Goal: Task Accomplishment & Management: Manage account settings

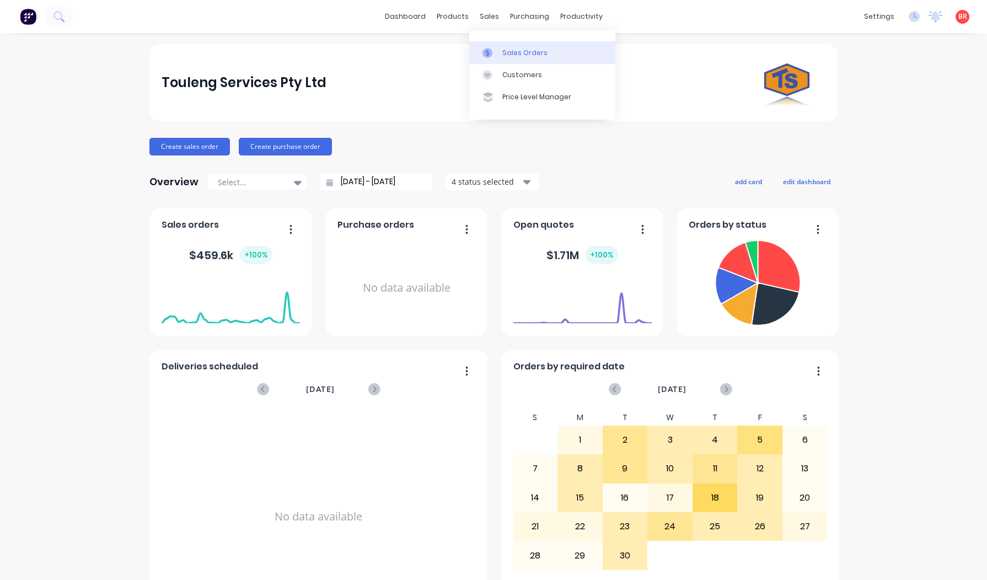
click at [520, 54] on div "Sales Orders" at bounding box center [524, 53] width 45 height 10
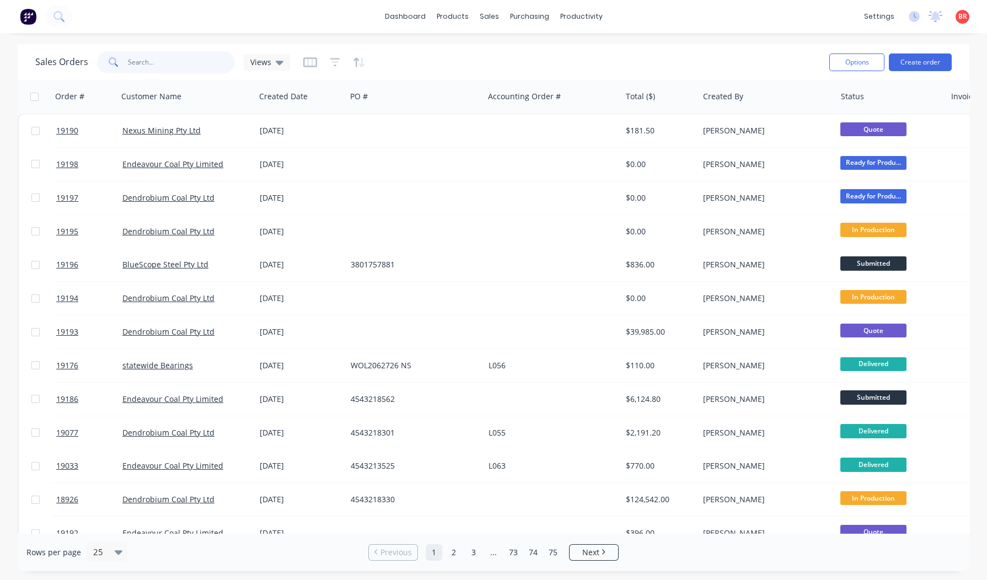
click at [179, 63] on input "text" at bounding box center [181, 62] width 107 height 22
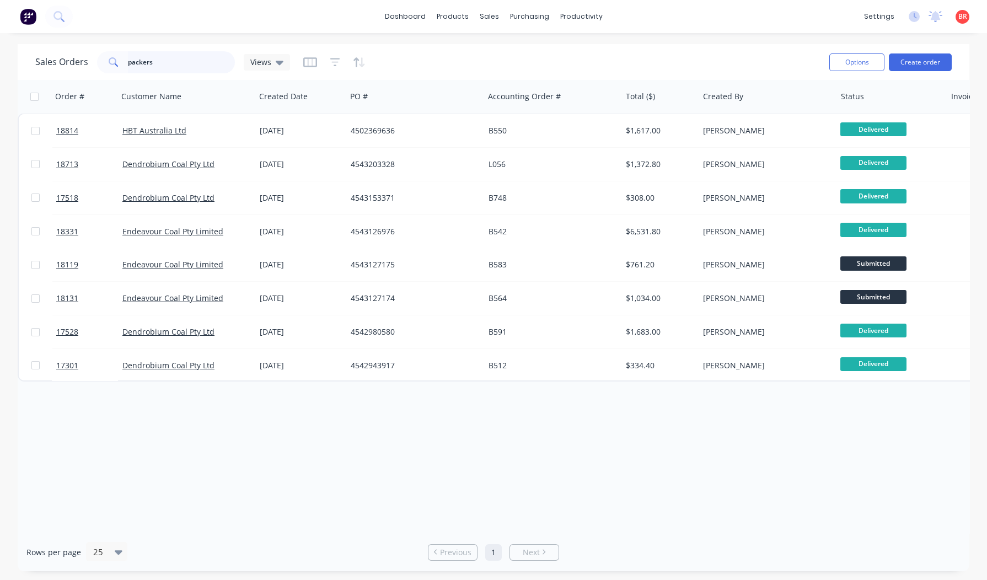
click at [176, 61] on input "packers" at bounding box center [181, 62] width 107 height 22
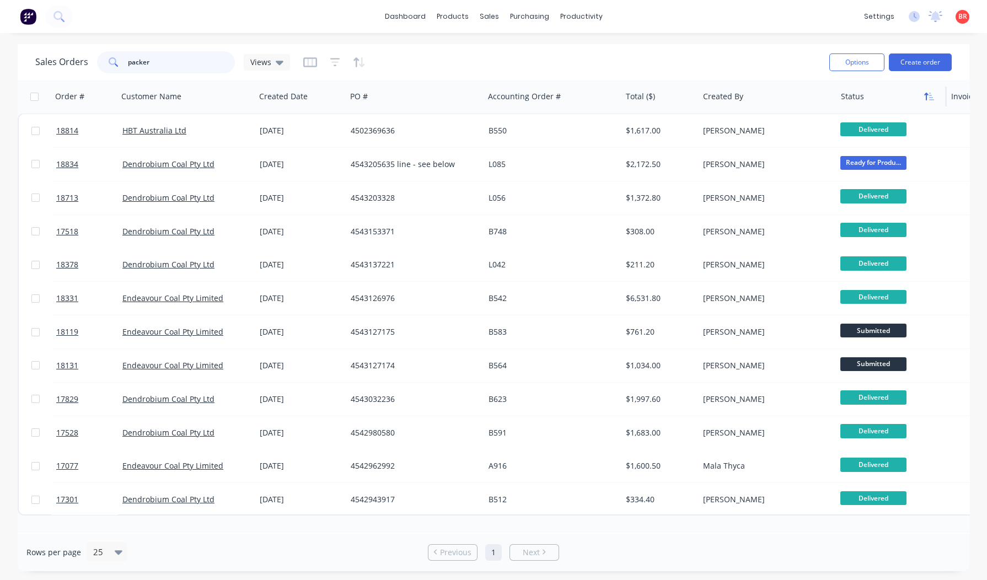
type input "packer"
click at [926, 96] on icon "button" at bounding box center [926, 97] width 4 height 8
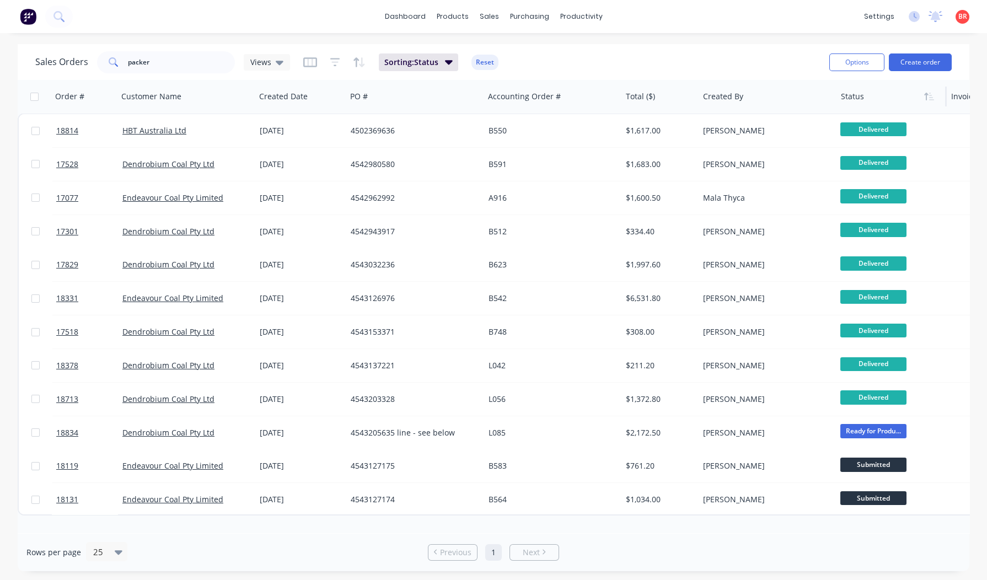
click at [926, 96] on icon "button" at bounding box center [926, 97] width 4 height 8
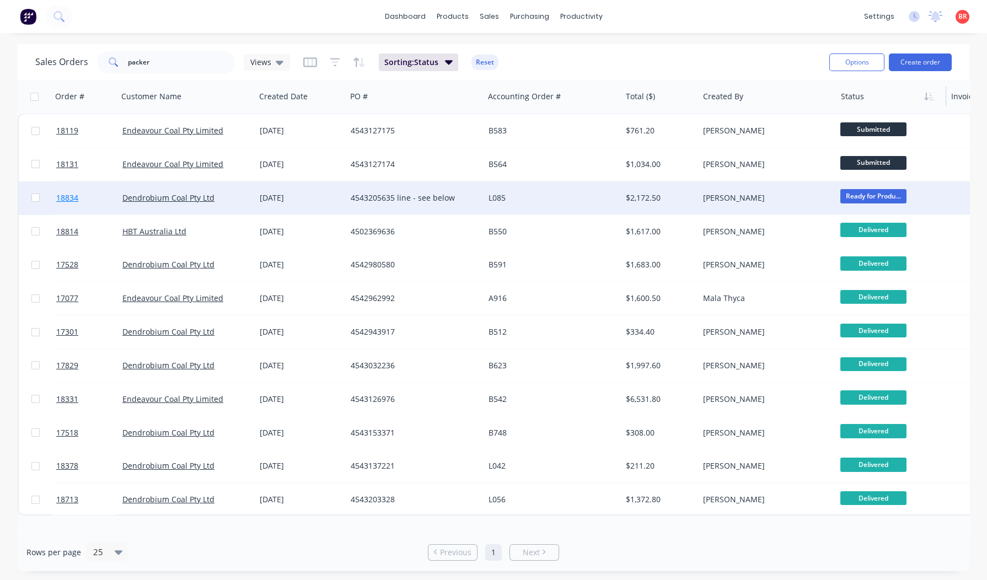
click at [68, 196] on span "18834" at bounding box center [67, 197] width 22 height 11
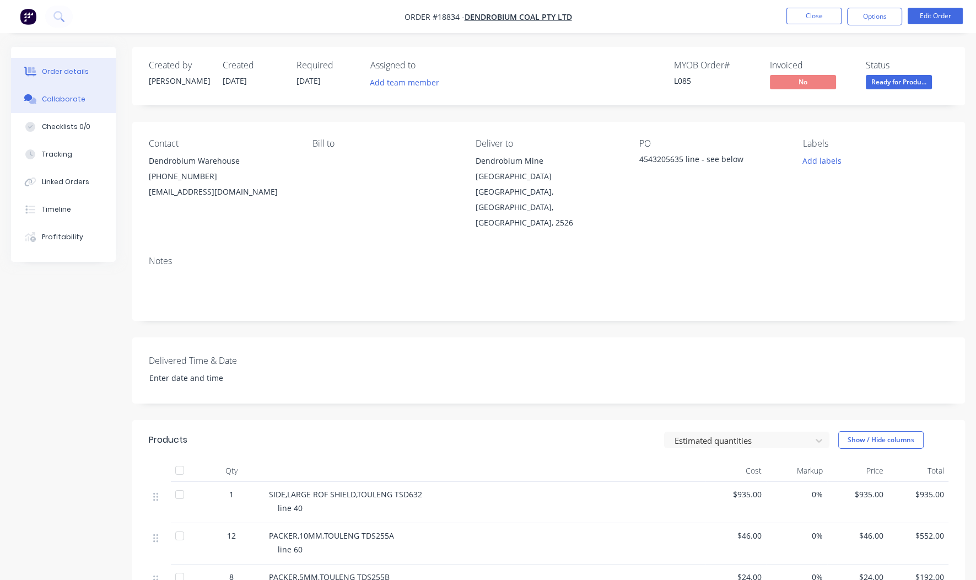
click at [72, 99] on div "Collaborate" at bounding box center [64, 99] width 44 height 10
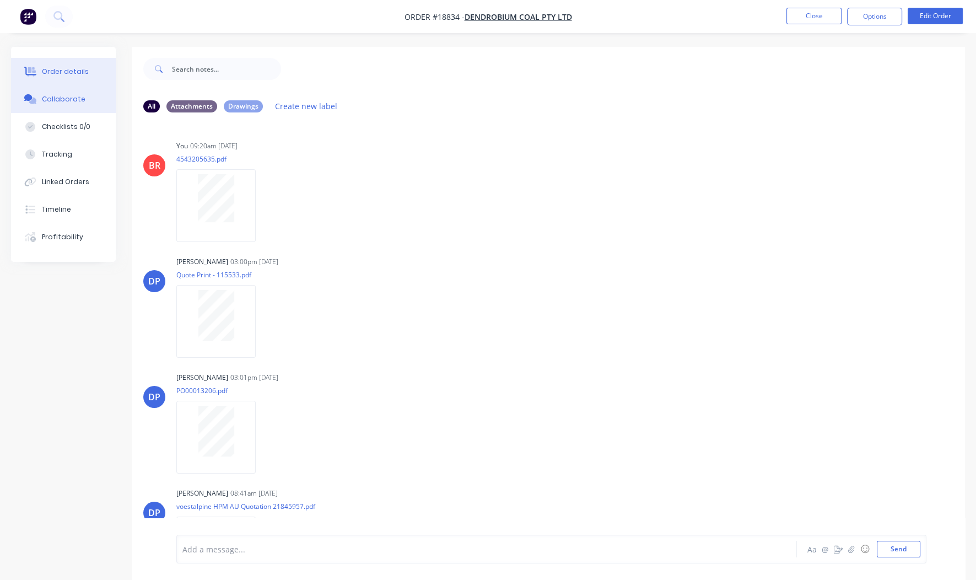
click at [66, 72] on div "Order details" at bounding box center [65, 72] width 47 height 10
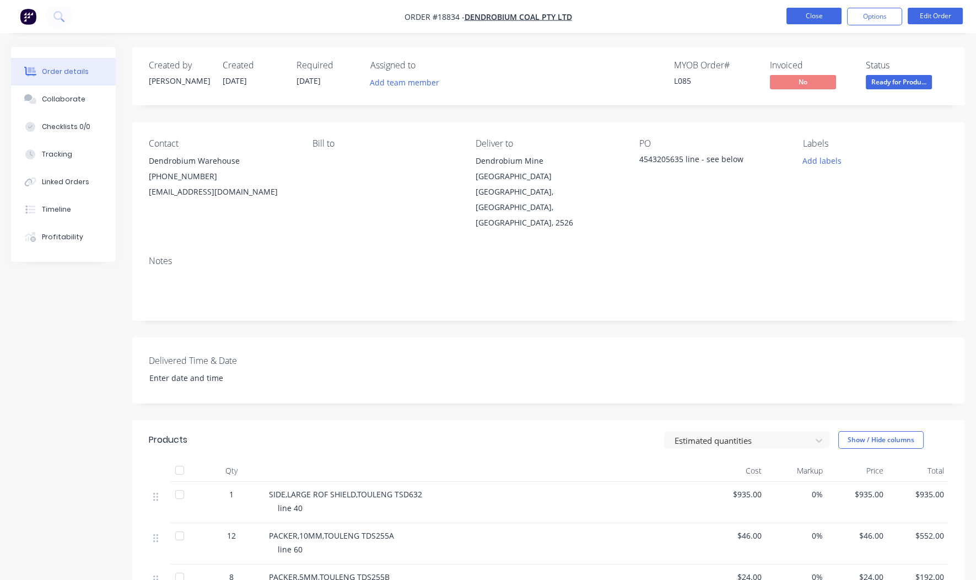
click at [800, 14] on button "Close" at bounding box center [814, 16] width 55 height 17
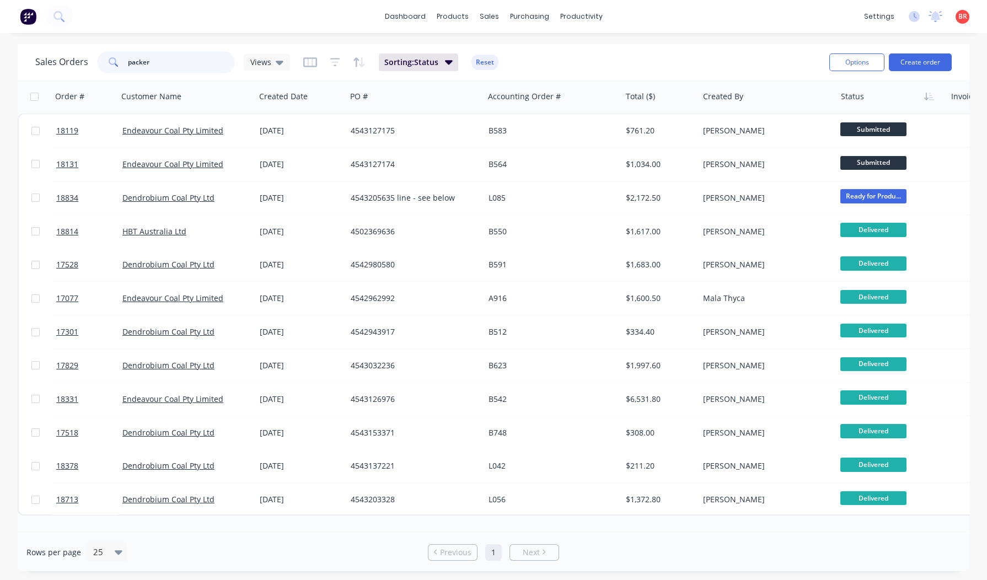
click at [155, 63] on input "packer" at bounding box center [181, 62] width 107 height 22
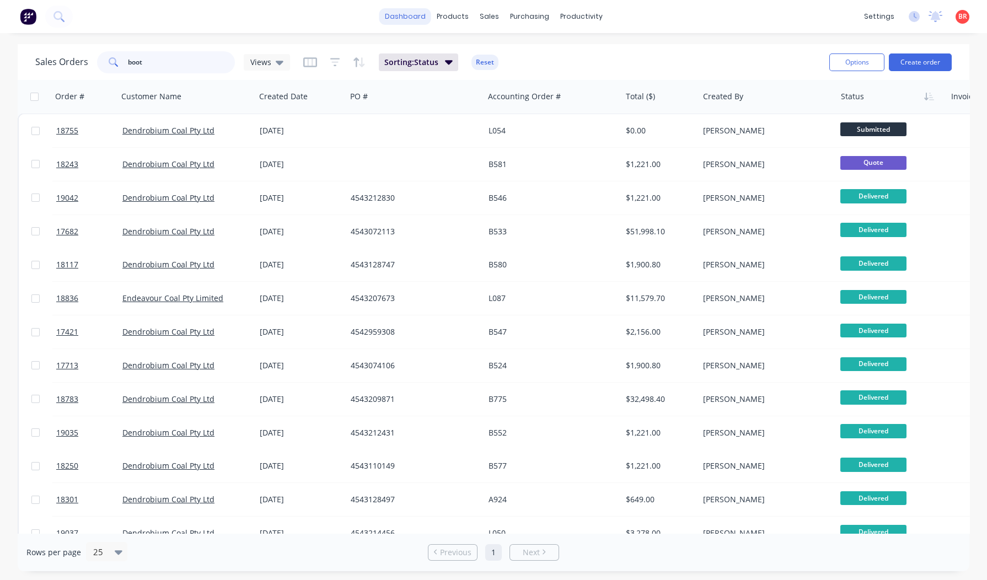
type input "boot"
click at [405, 9] on link "dashboard" at bounding box center [405, 16] width 52 height 17
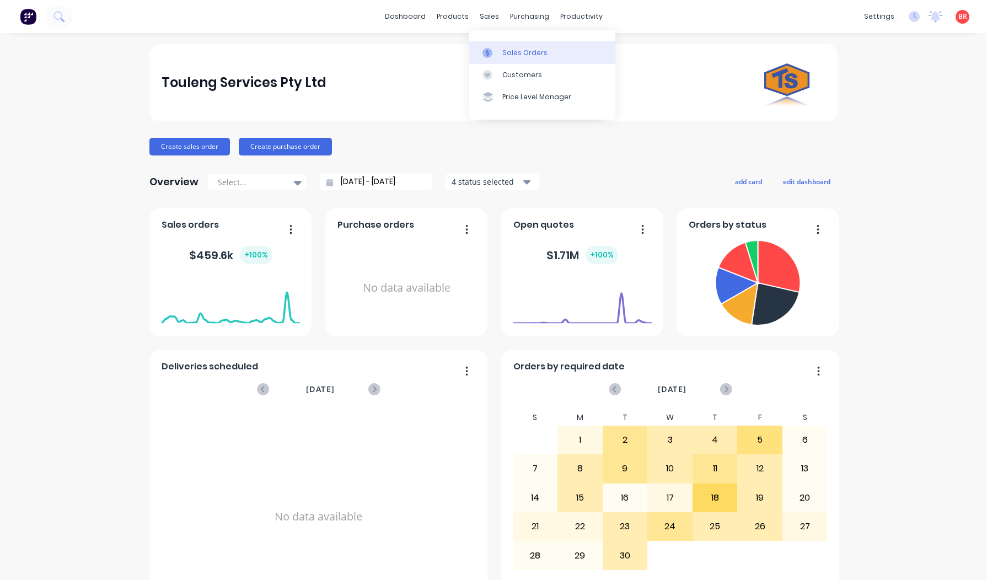
click at [515, 51] on div "Sales Orders" at bounding box center [524, 53] width 45 height 10
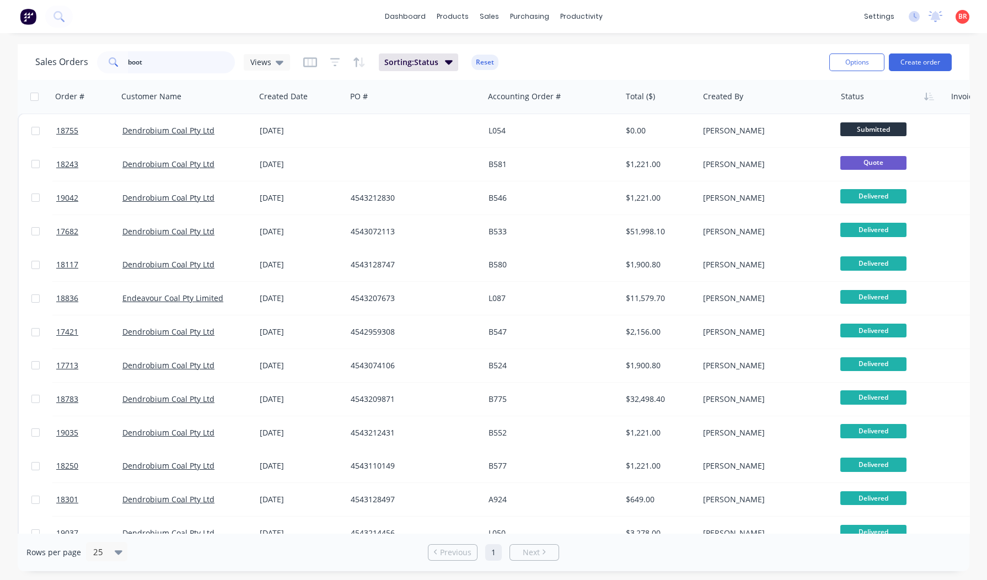
click at [183, 64] on input "boot" at bounding box center [181, 62] width 107 height 22
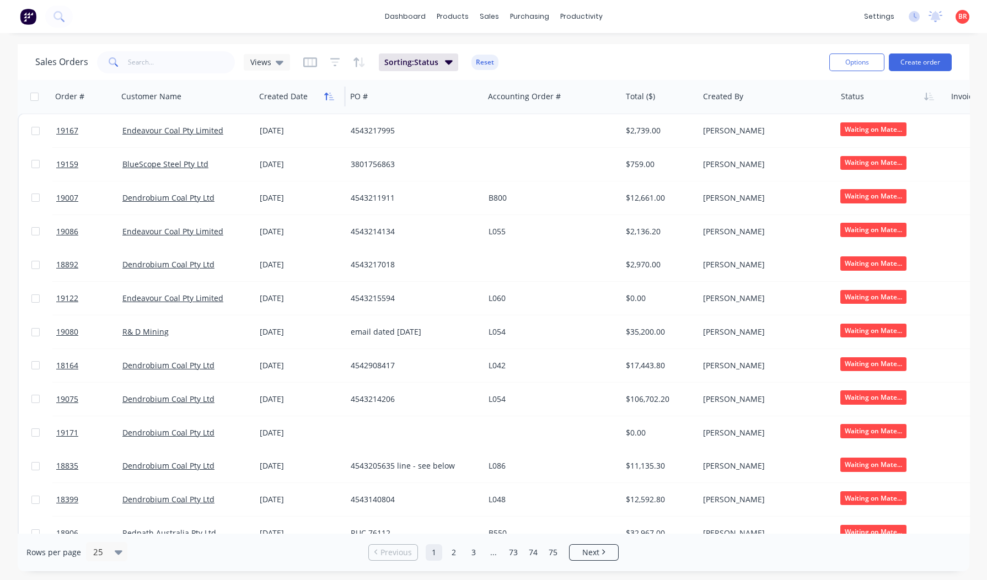
click at [324, 94] on icon "button" at bounding box center [329, 96] width 10 height 9
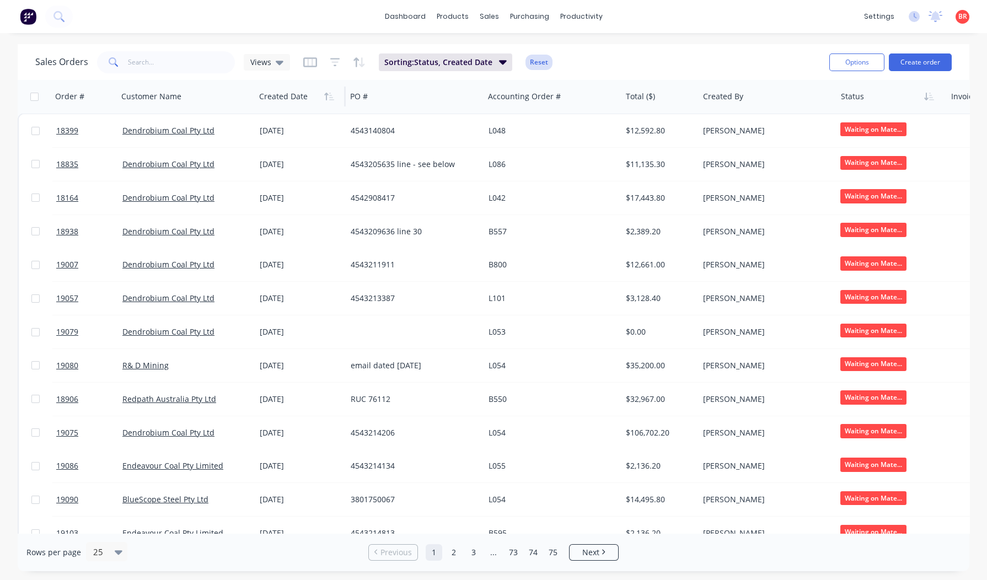
click at [528, 62] on button "Reset" at bounding box center [538, 62] width 27 height 15
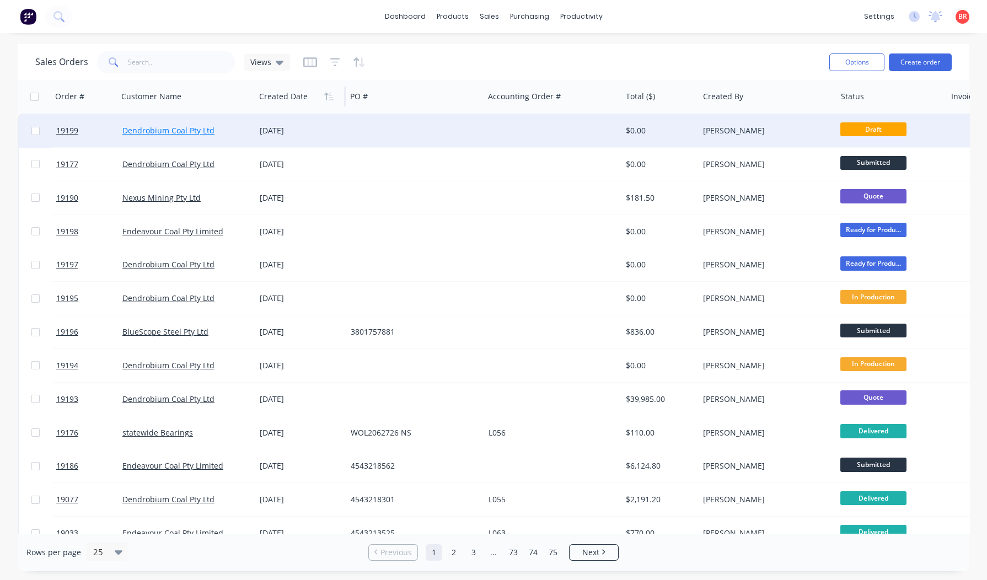
click at [160, 130] on link "Dendrobium Coal Pty Ltd" at bounding box center [168, 130] width 92 height 10
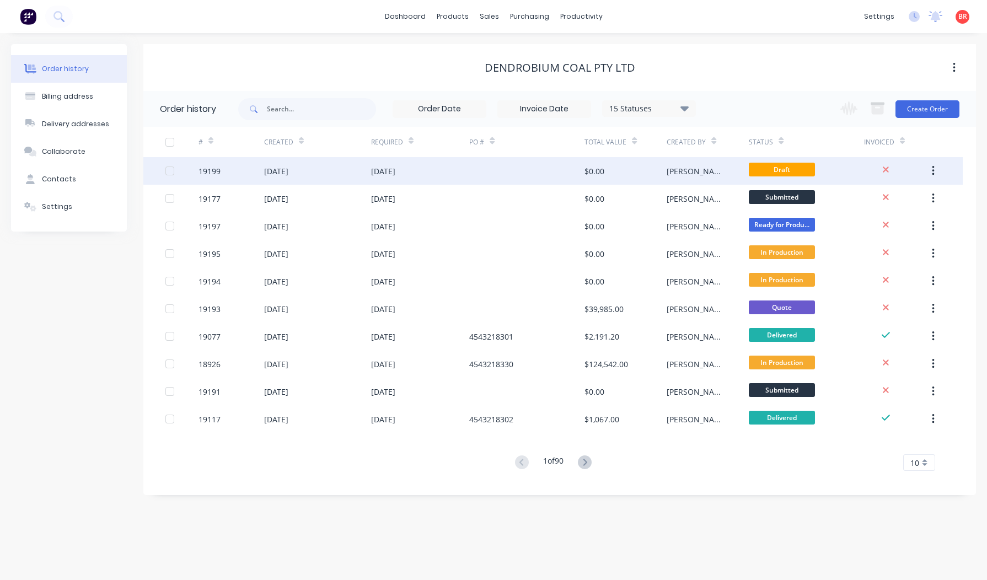
click at [288, 168] on div "[DATE]" at bounding box center [276, 171] width 24 height 12
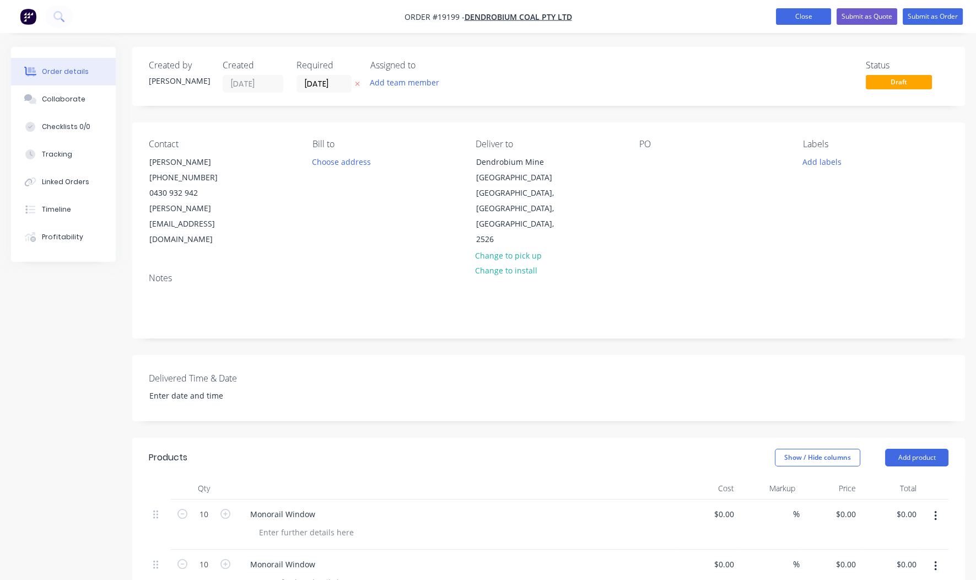
click at [789, 18] on button "Close" at bounding box center [803, 16] width 55 height 17
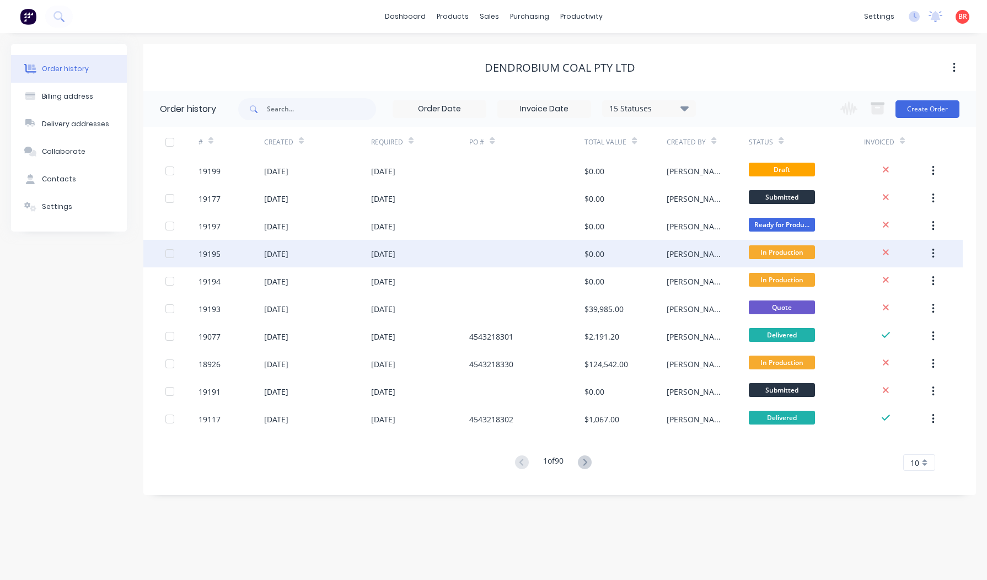
click at [282, 254] on div "[DATE]" at bounding box center [276, 254] width 24 height 12
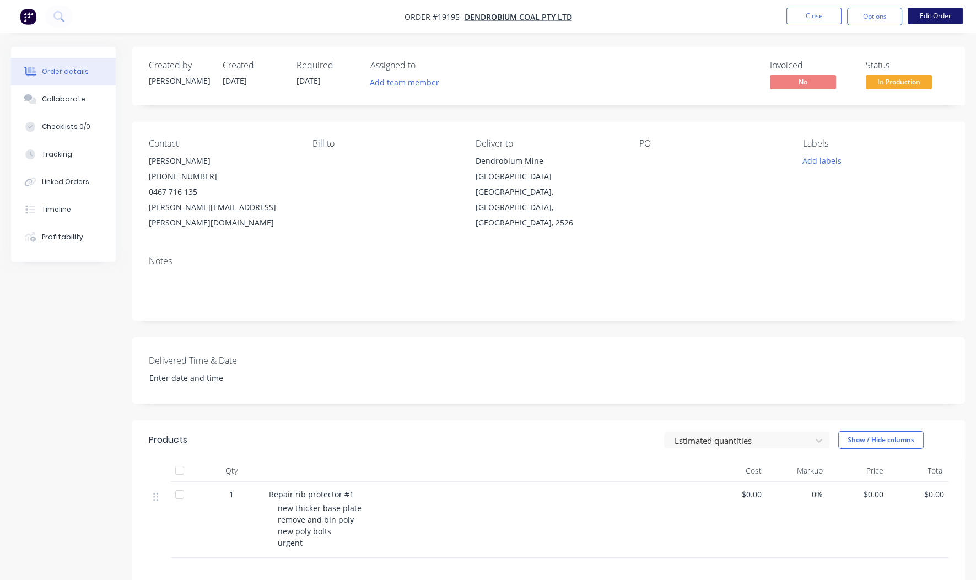
click at [932, 14] on button "Edit Order" at bounding box center [935, 16] width 55 height 17
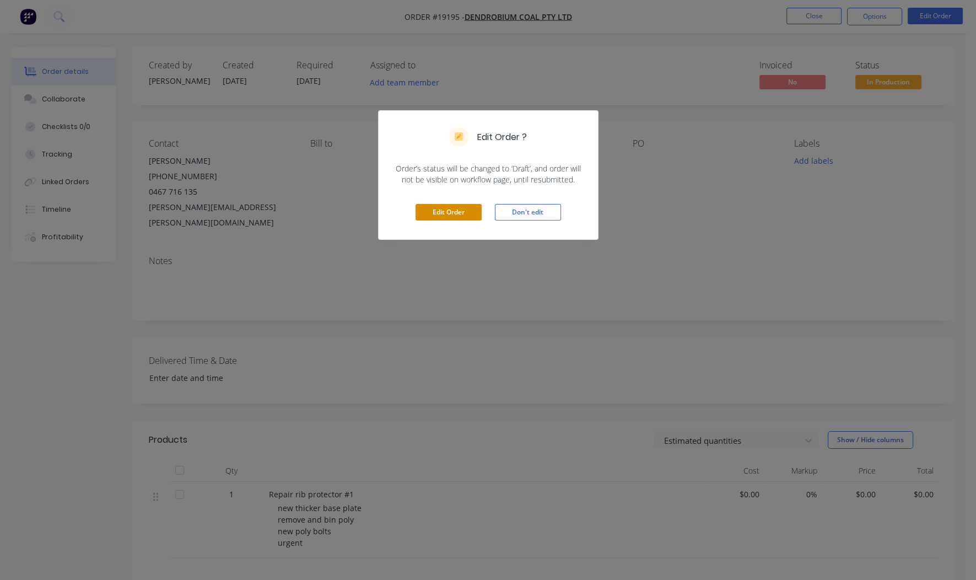
click at [454, 217] on button "Edit Order" at bounding box center [449, 212] width 66 height 17
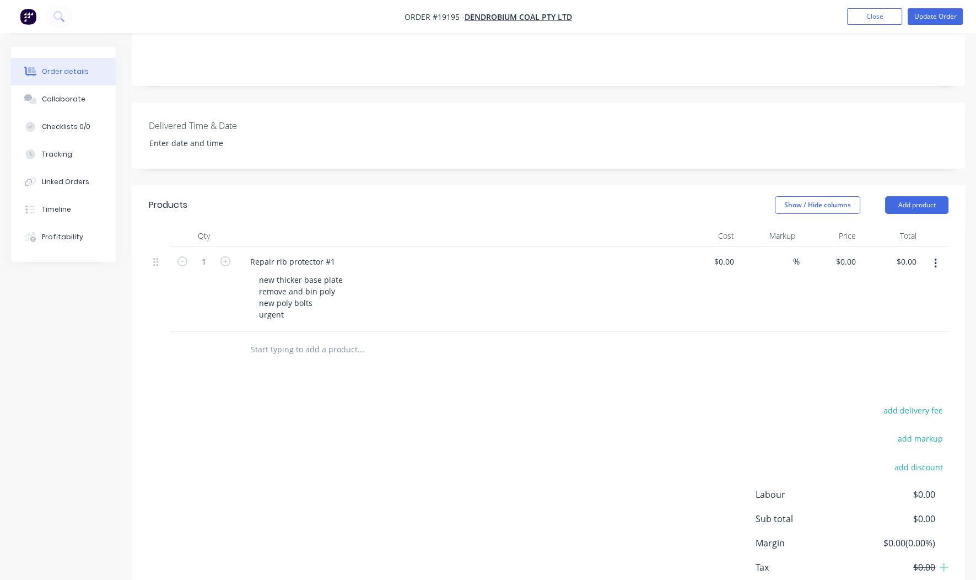
scroll to position [275, 0]
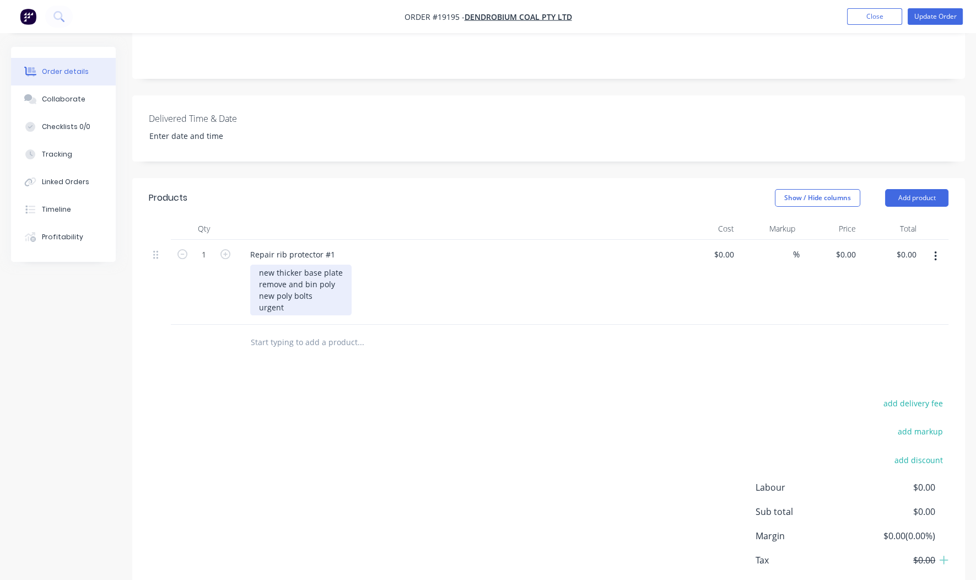
click at [300, 265] on div "new thicker base plate remove and bin poly new poly bolts urgent" at bounding box center [300, 290] width 101 height 51
click at [304, 277] on div "new base plate remove and bin poly new poly bolts urgent" at bounding box center [297, 290] width 94 height 51
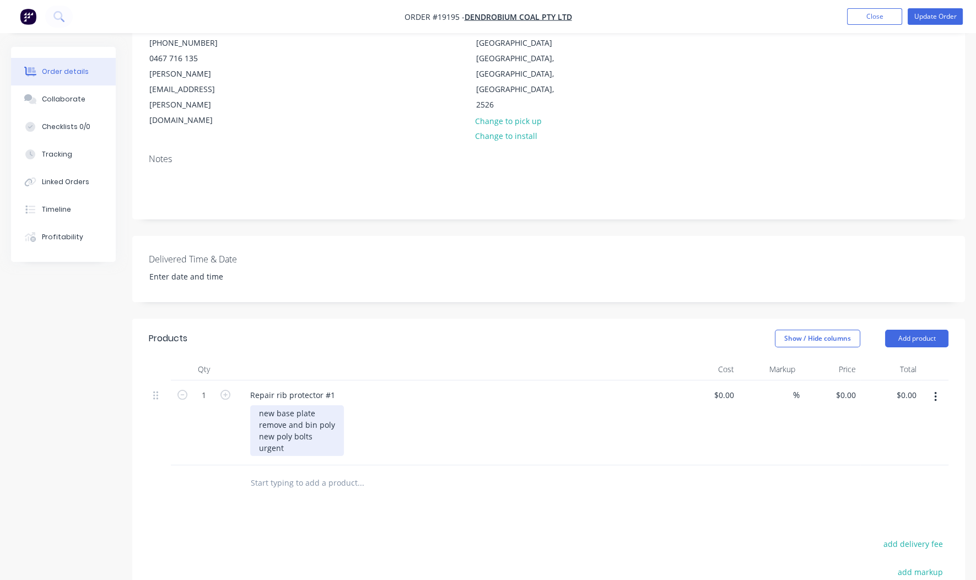
scroll to position [0, 0]
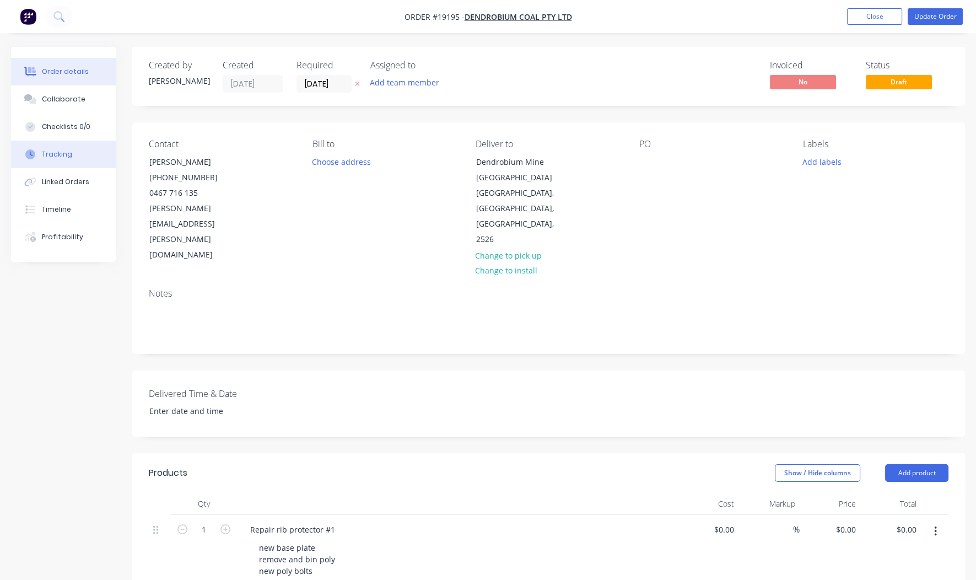
click at [71, 153] on button "Tracking" at bounding box center [63, 155] width 105 height 28
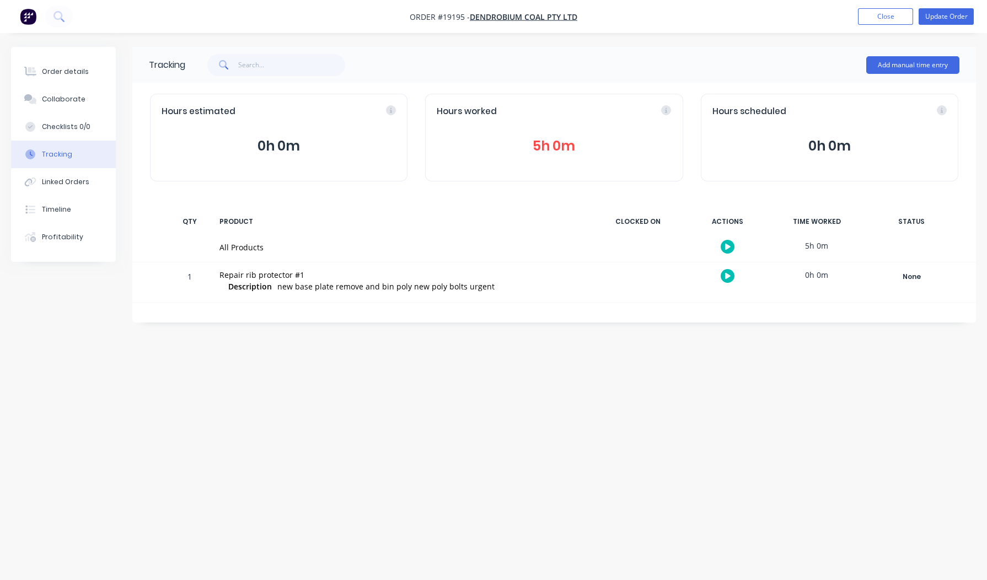
click at [564, 150] on button "5h 0m" at bounding box center [554, 146] width 234 height 21
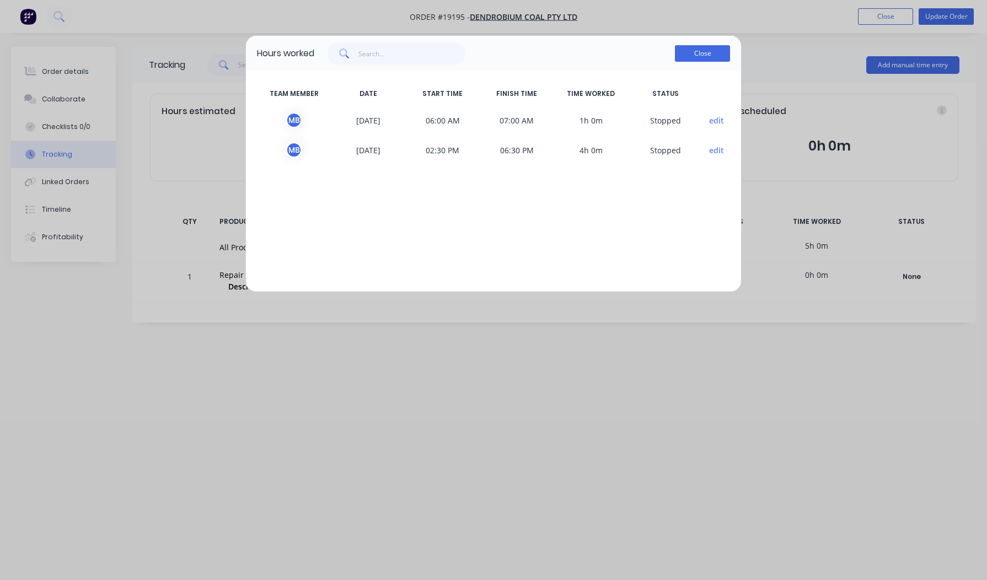
click at [704, 55] on button "Close" at bounding box center [702, 53] width 55 height 17
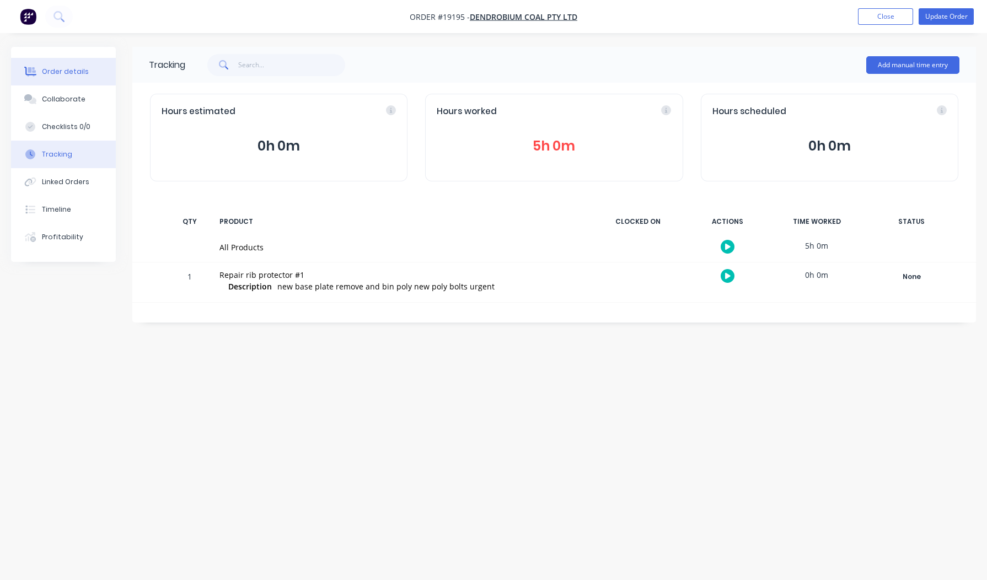
click at [76, 71] on div "Order details" at bounding box center [65, 72] width 47 height 10
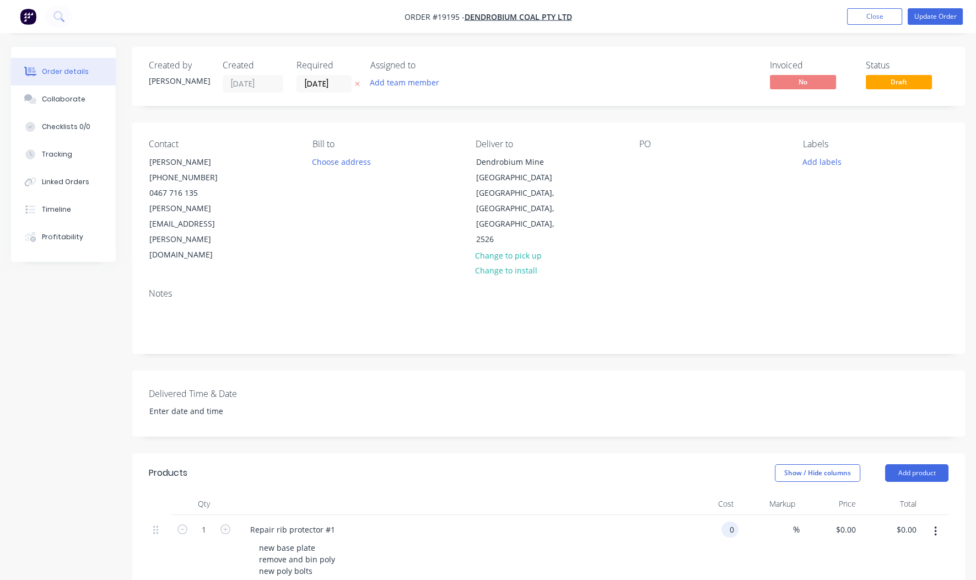
click at [735, 521] on input "0" at bounding box center [732, 529] width 13 height 16
click at [469, 455] on header "Products Show / Hide columns Add product" at bounding box center [548, 473] width 833 height 40
type input "$960.00"
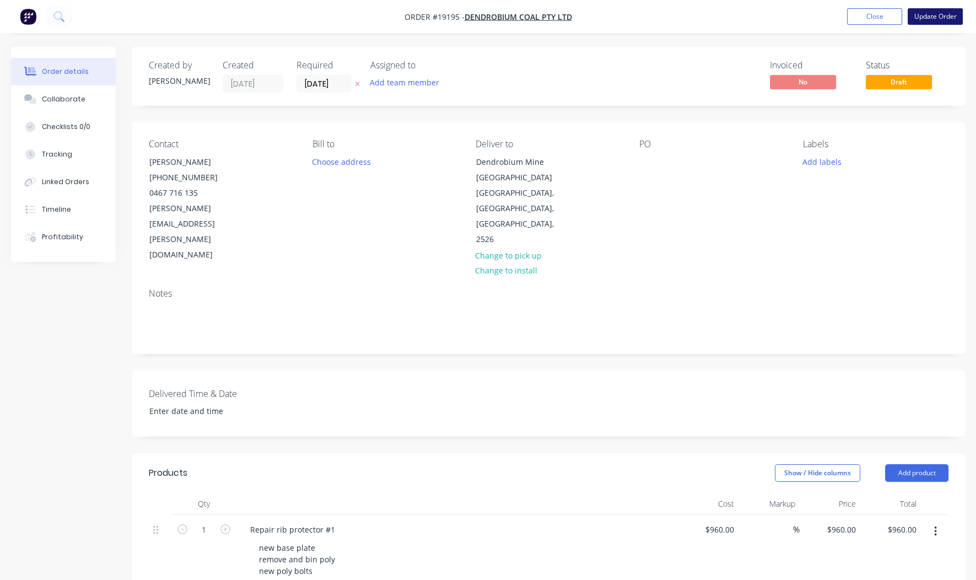
click at [929, 14] on button "Update Order" at bounding box center [935, 16] width 55 height 17
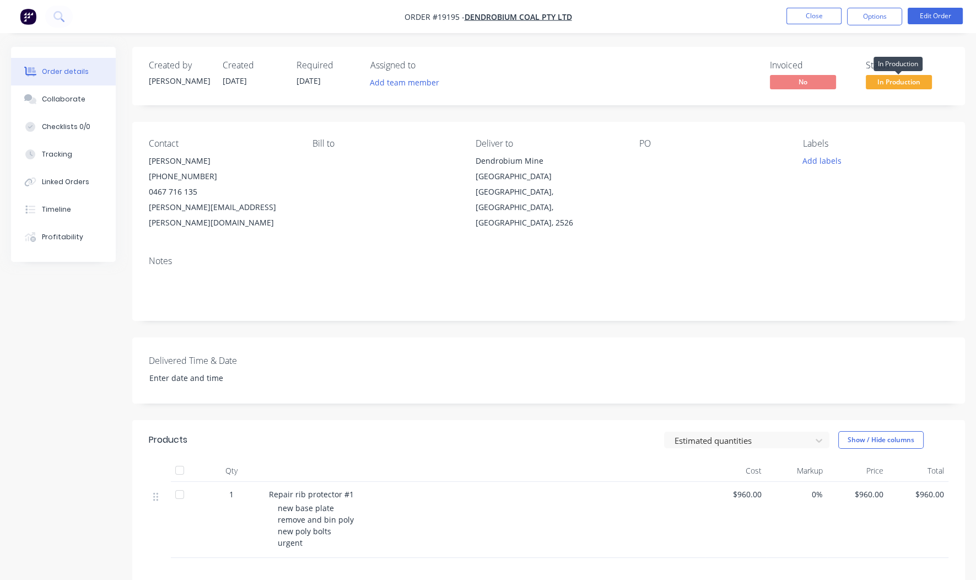
click at [891, 80] on span "In Production" at bounding box center [899, 82] width 66 height 14
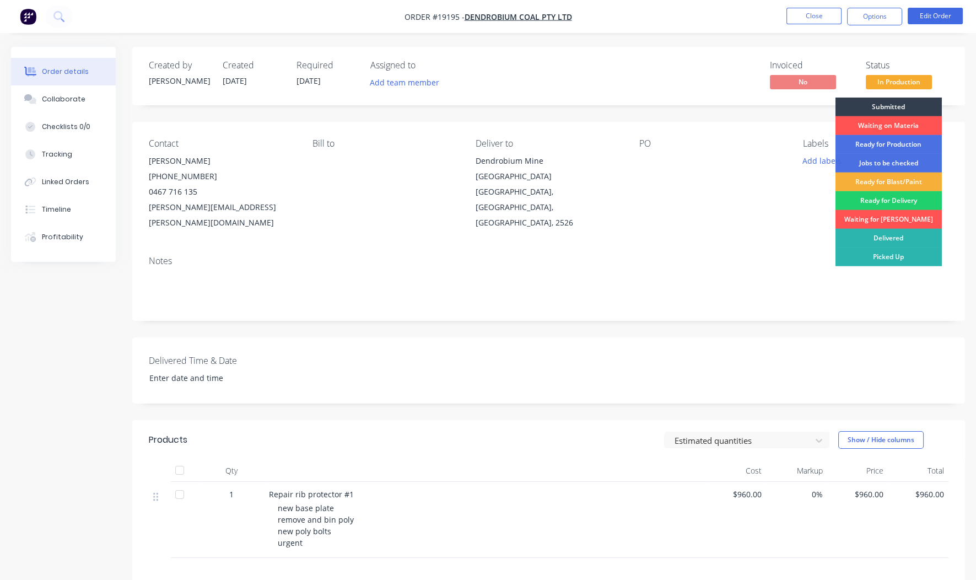
click at [868, 213] on div "Waiting for [PERSON_NAME]" at bounding box center [889, 219] width 106 height 19
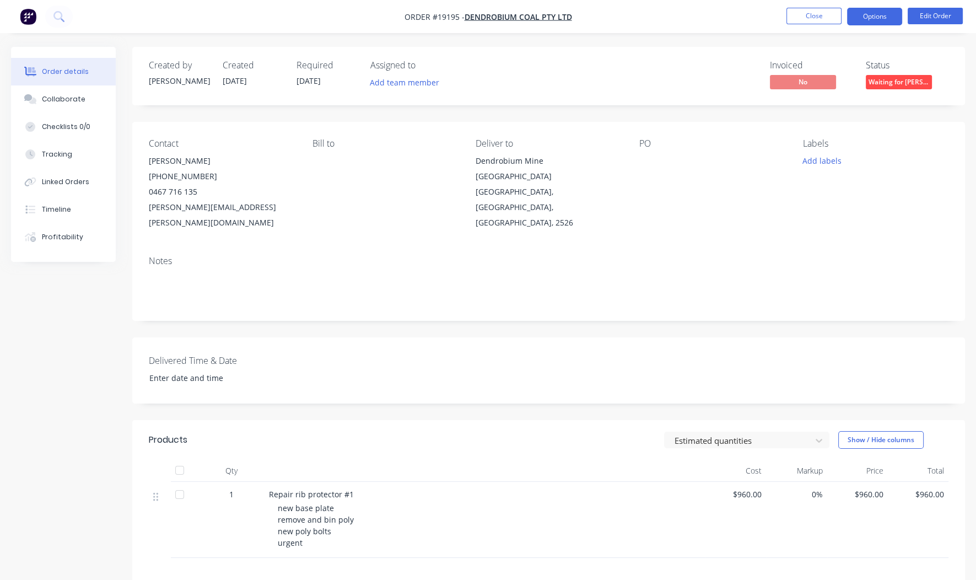
click at [857, 18] on button "Options" at bounding box center [874, 17] width 55 height 18
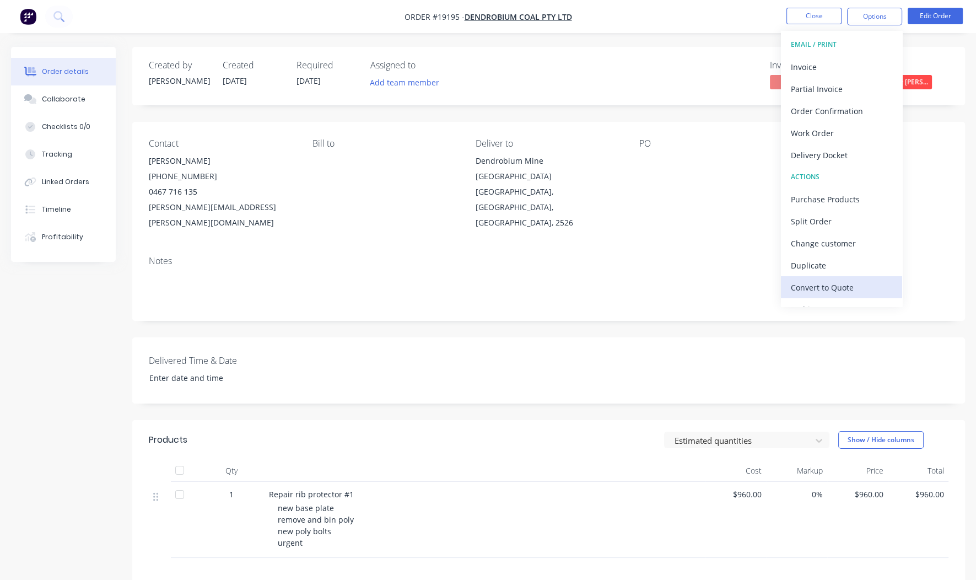
click at [815, 282] on div "Convert to Quote" at bounding box center [841, 287] width 101 height 16
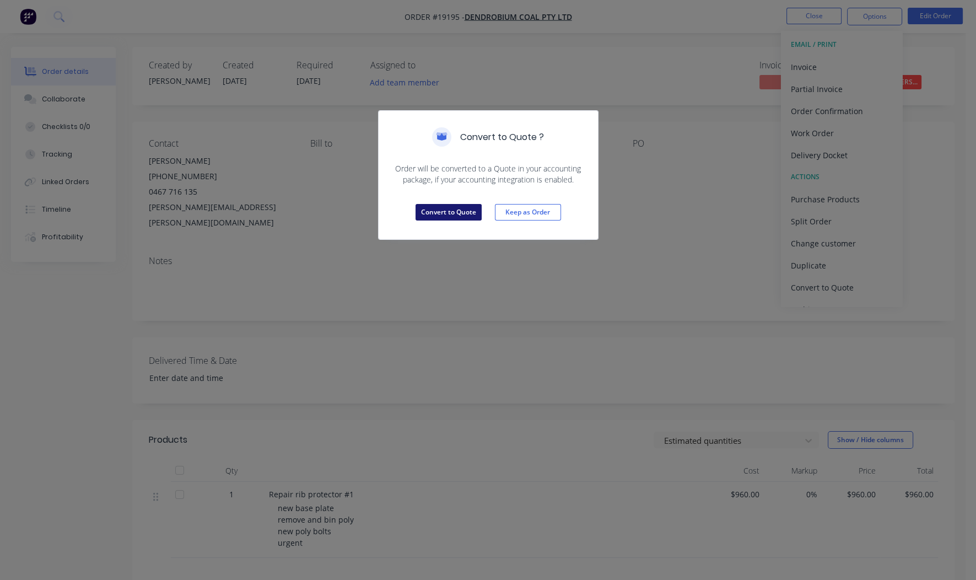
click at [444, 210] on button "Convert to Quote" at bounding box center [449, 212] width 66 height 17
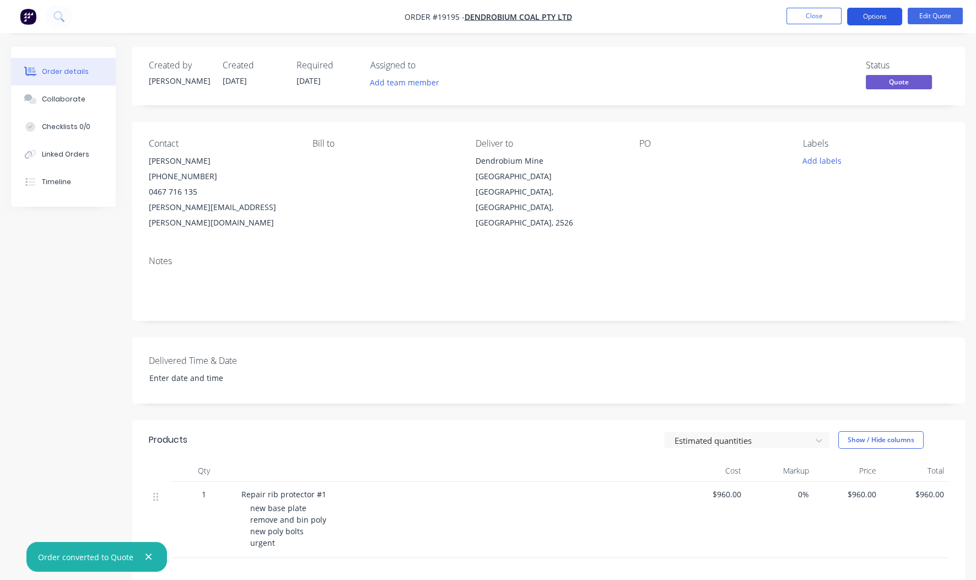
click at [857, 14] on button "Options" at bounding box center [874, 17] width 55 height 18
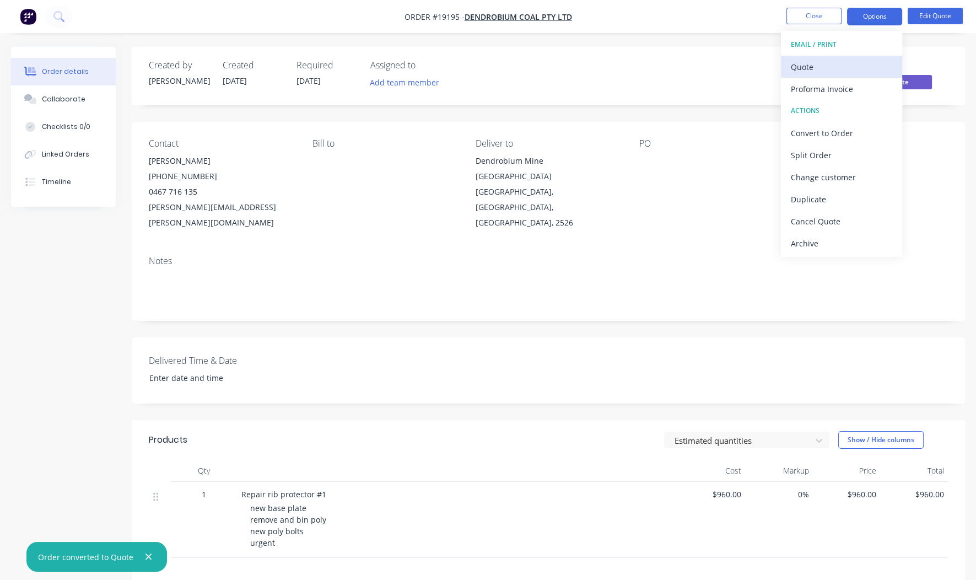
click at [811, 66] on div "Quote" at bounding box center [841, 67] width 101 height 16
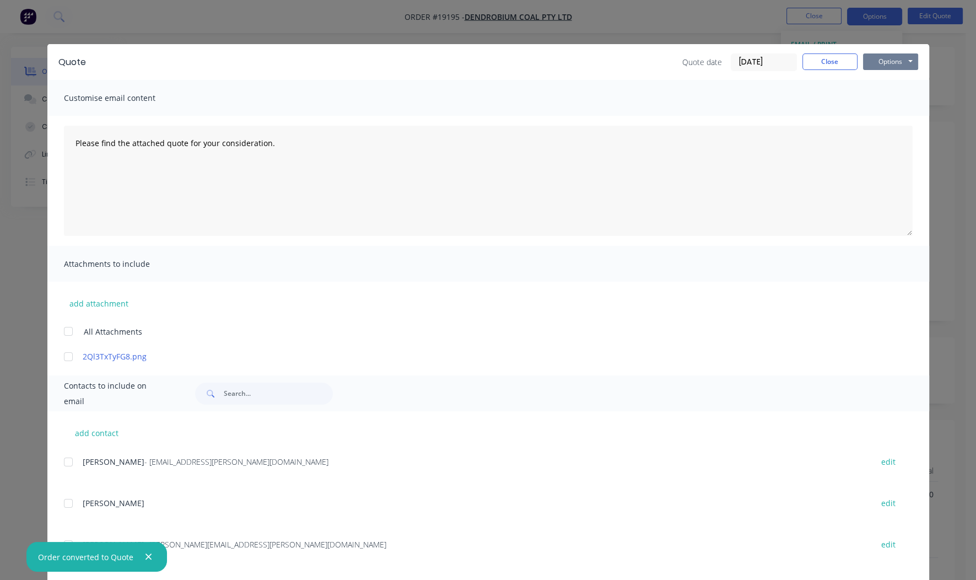
click at [879, 63] on button "Options" at bounding box center [890, 61] width 55 height 17
click at [884, 99] on button "Print" at bounding box center [898, 99] width 71 height 18
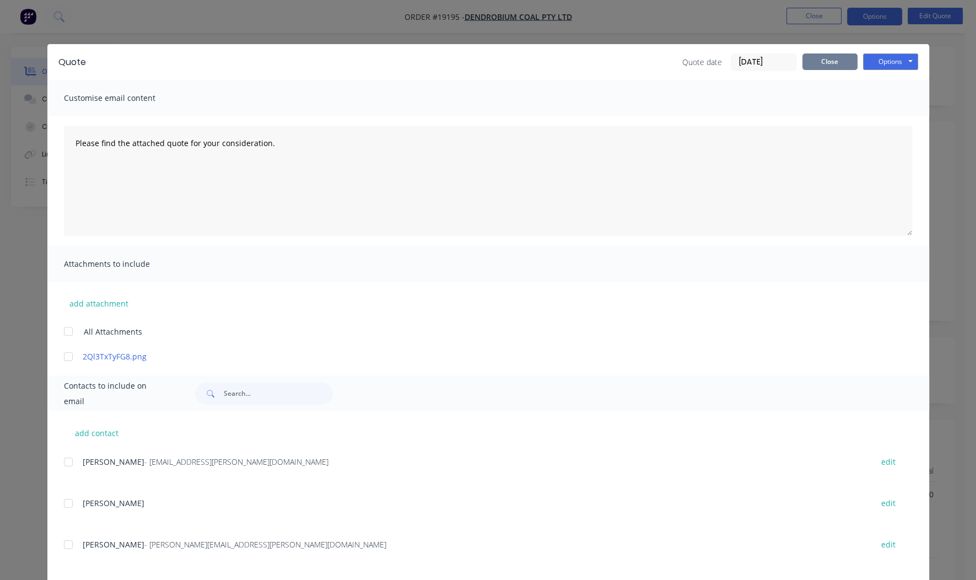
click at [814, 62] on button "Close" at bounding box center [830, 61] width 55 height 17
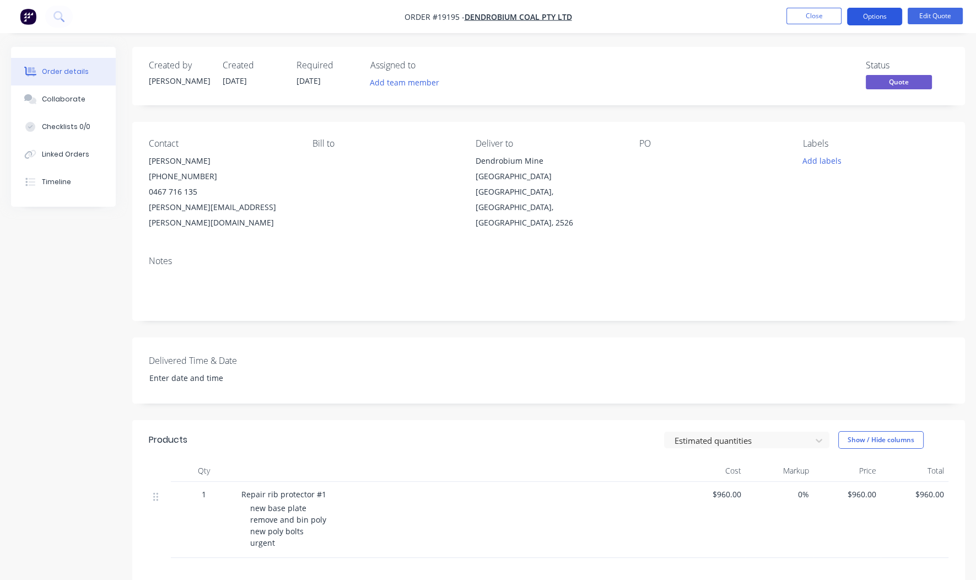
click at [868, 15] on button "Options" at bounding box center [874, 17] width 55 height 18
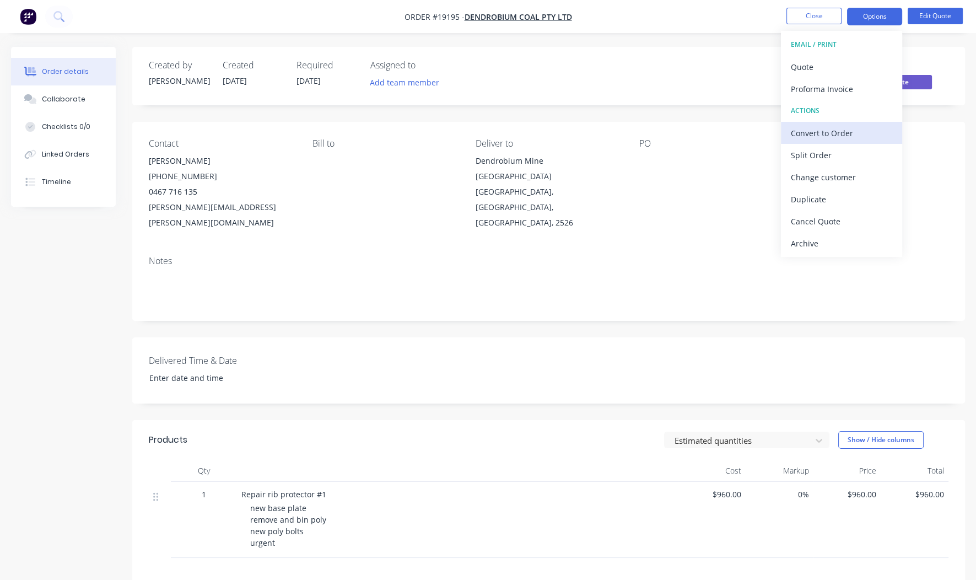
click at [813, 133] on div "Convert to Order" at bounding box center [841, 133] width 101 height 16
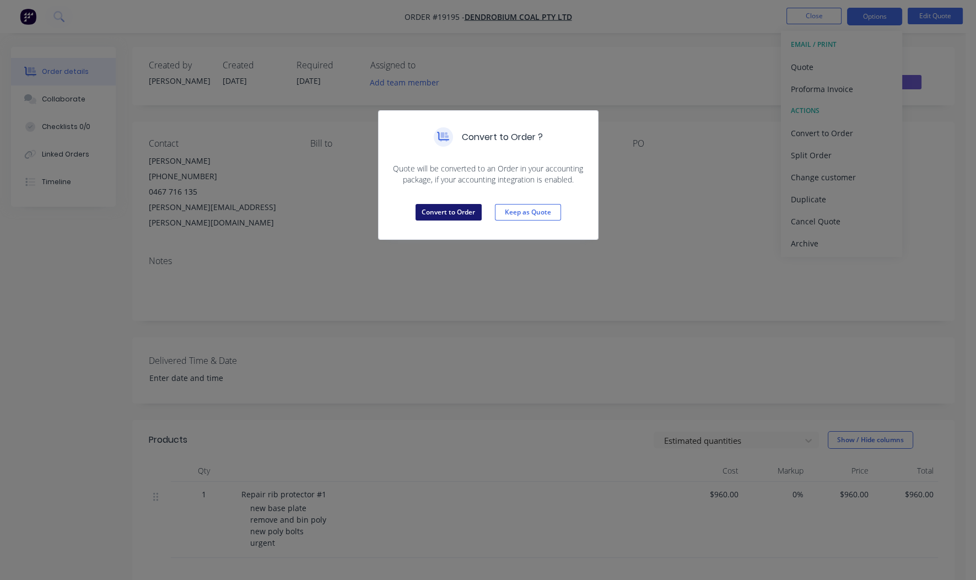
click at [434, 217] on button "Convert to Order" at bounding box center [449, 212] width 66 height 17
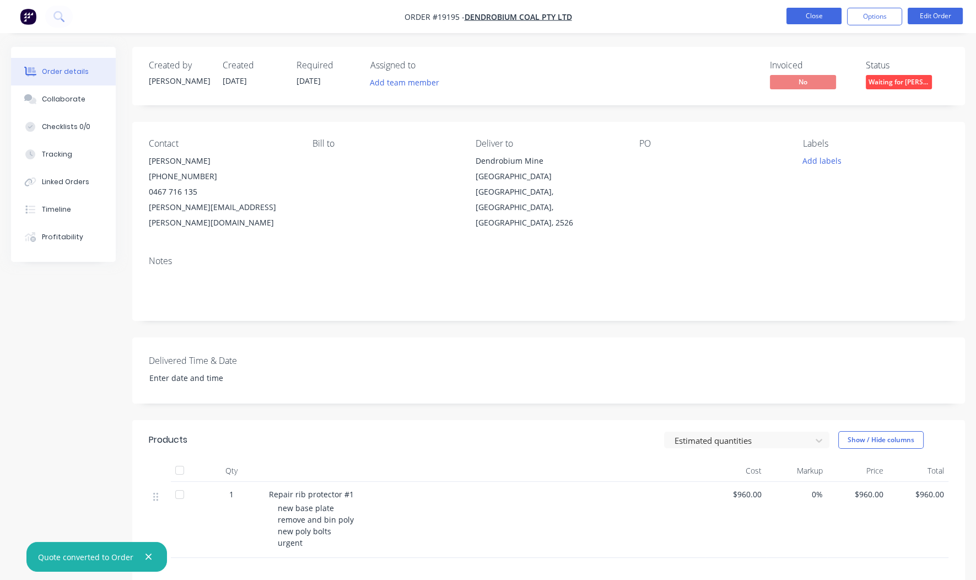
click at [804, 17] on button "Close" at bounding box center [814, 16] width 55 height 17
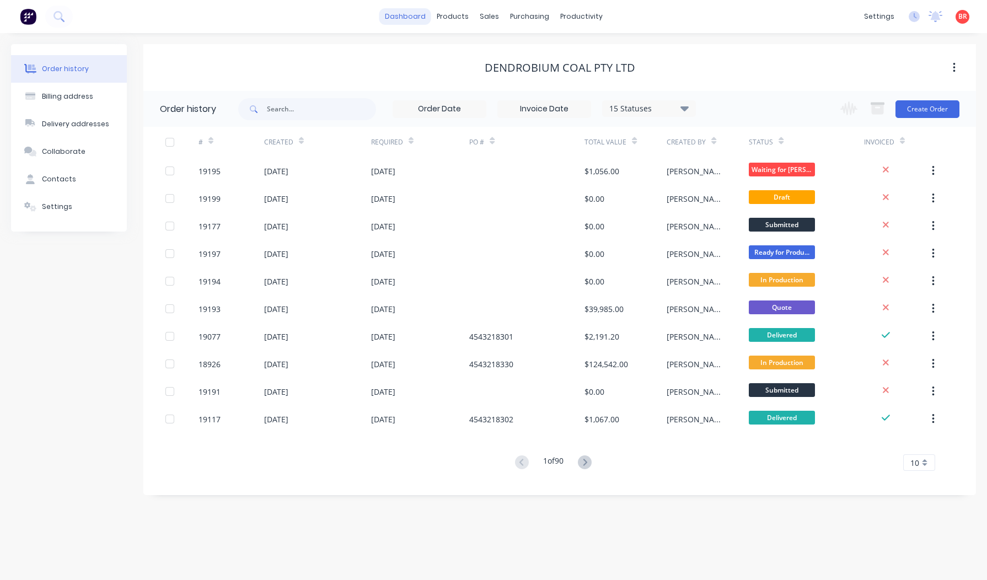
click at [410, 15] on link "dashboard" at bounding box center [405, 16] width 52 height 17
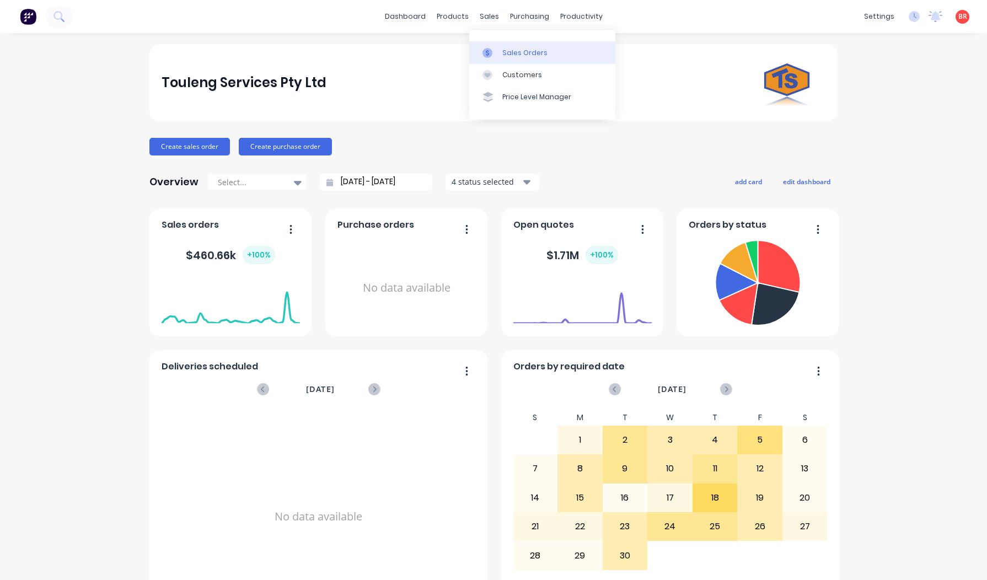
click at [505, 46] on link "Sales Orders" at bounding box center [542, 52] width 146 height 22
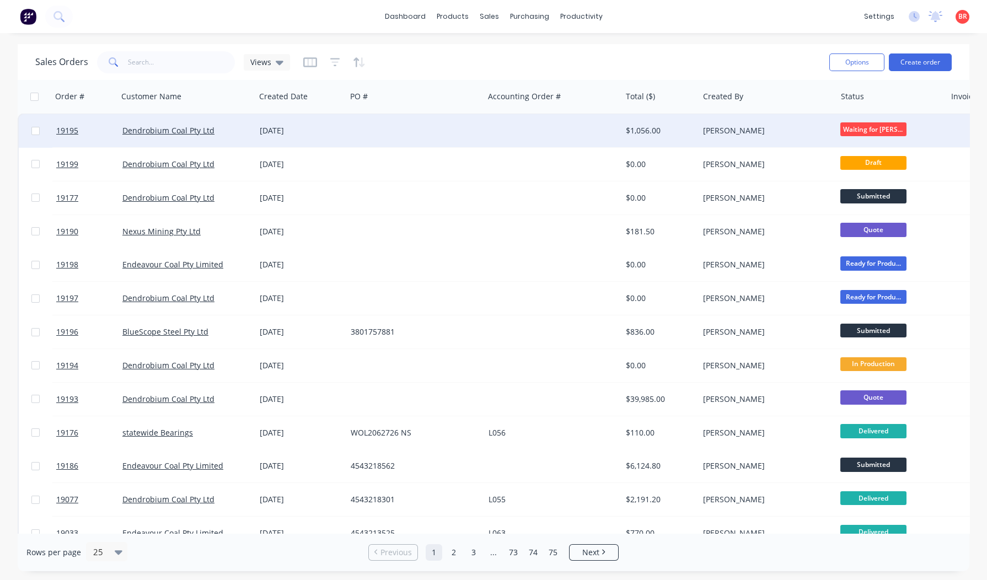
click at [304, 131] on div "[DATE]" at bounding box center [301, 130] width 82 height 11
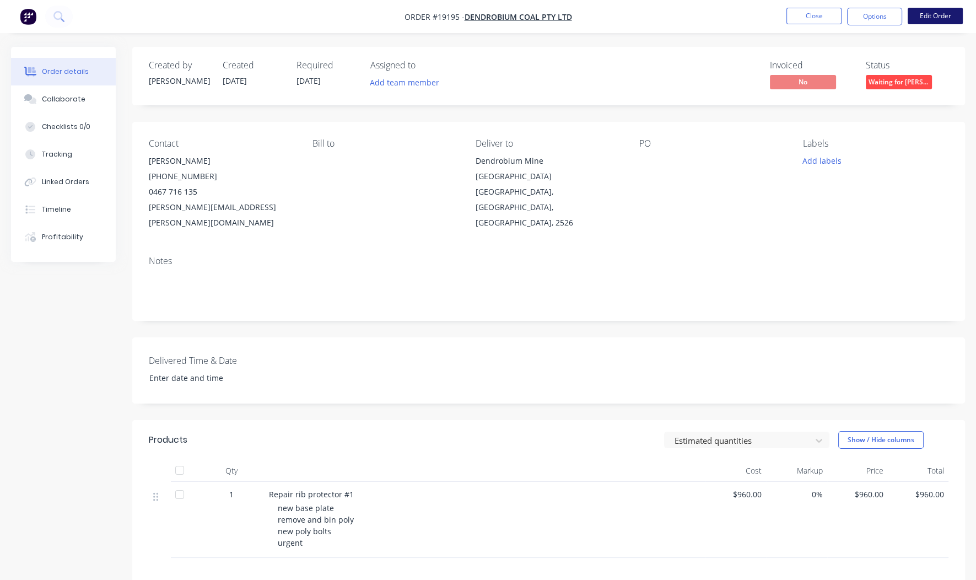
click at [923, 16] on button "Edit Order" at bounding box center [935, 16] width 55 height 17
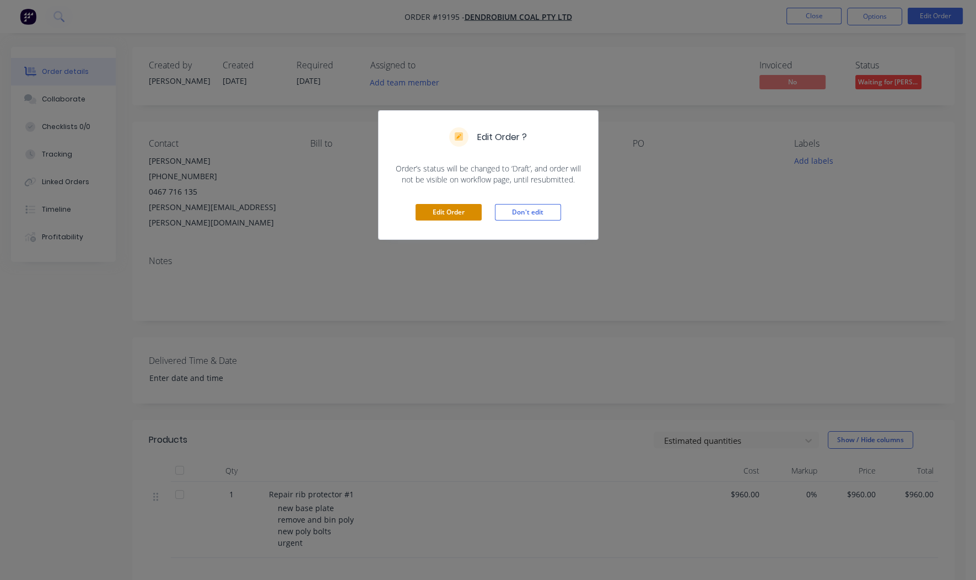
click at [427, 214] on button "Edit Order" at bounding box center [449, 212] width 66 height 17
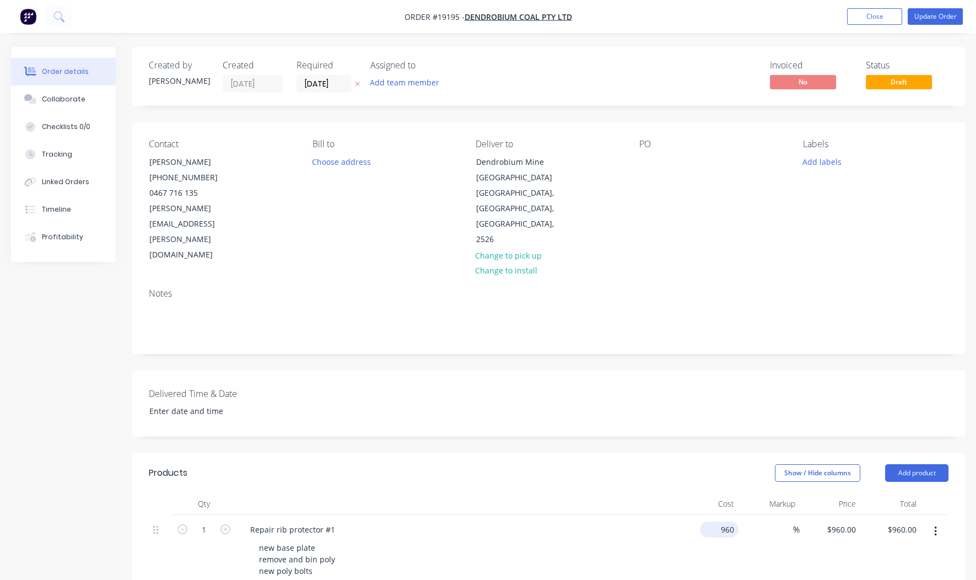
drag, startPoint x: 722, startPoint y: 500, endPoint x: 728, endPoint y: 498, distance: 5.9
click at [722, 521] on input "960" at bounding box center [721, 529] width 34 height 16
type input "$1,260.00"
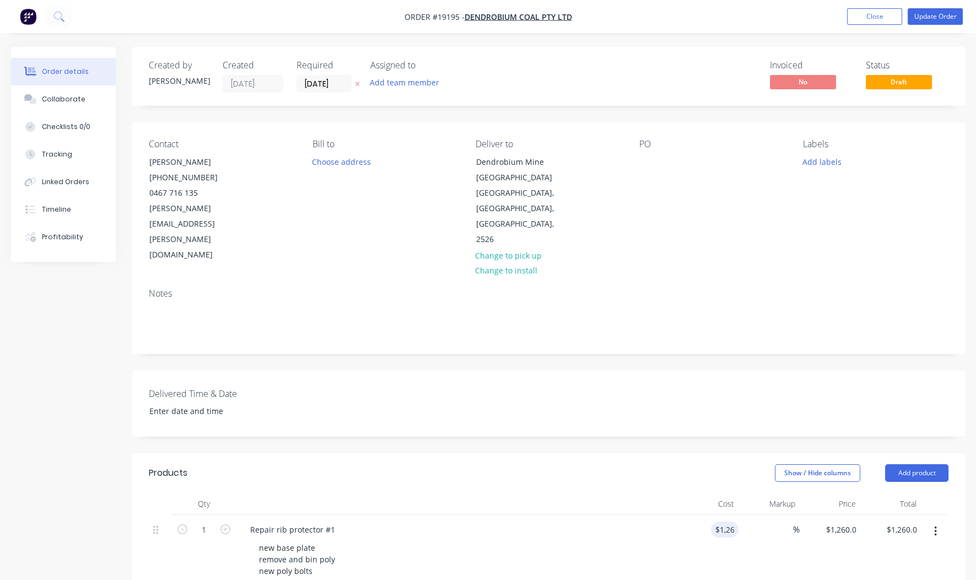
click at [665, 453] on header "Products Show / Hide columns Add product" at bounding box center [548, 473] width 833 height 40
click at [922, 17] on button "Update Order" at bounding box center [935, 16] width 55 height 17
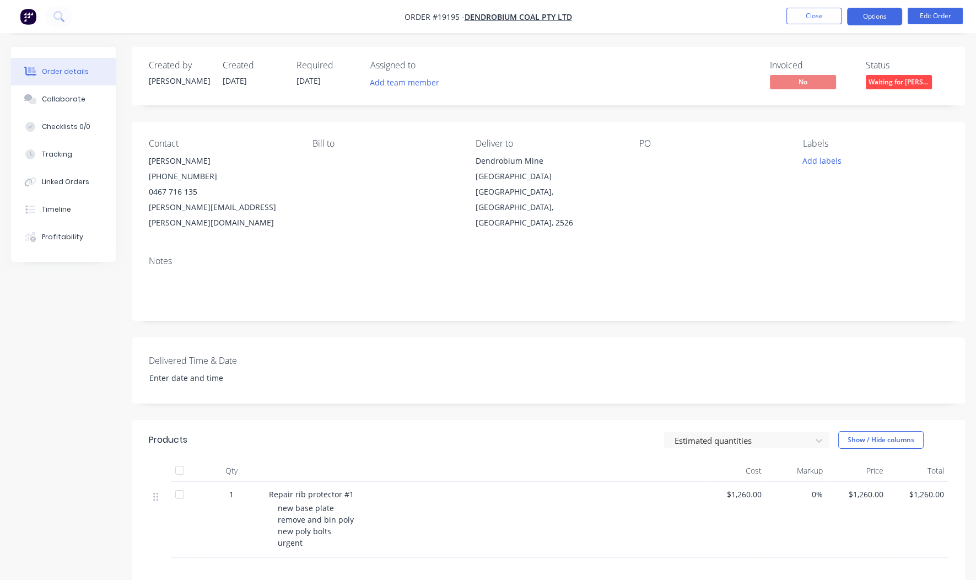
click at [875, 21] on button "Options" at bounding box center [874, 17] width 55 height 18
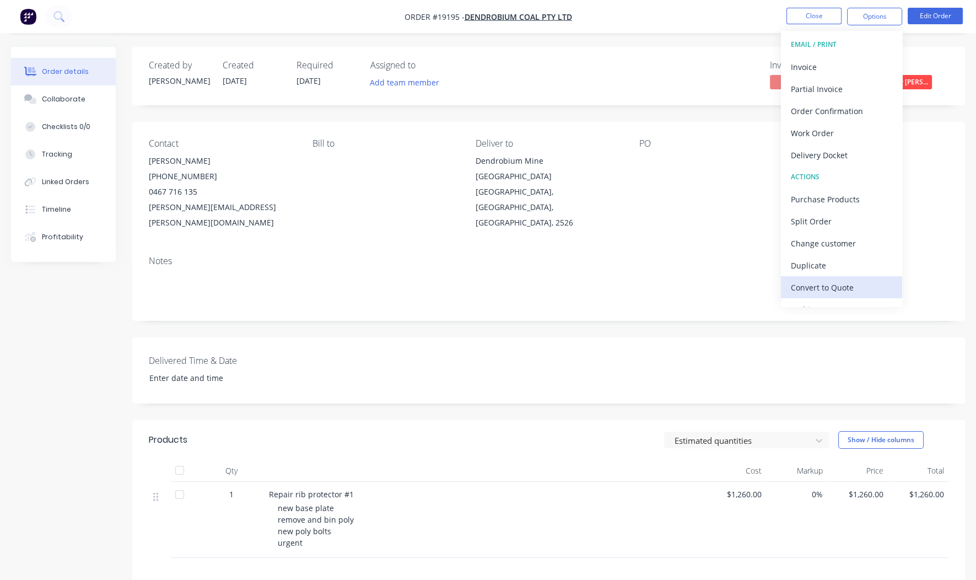
click at [812, 283] on div "Convert to Quote" at bounding box center [841, 287] width 101 height 16
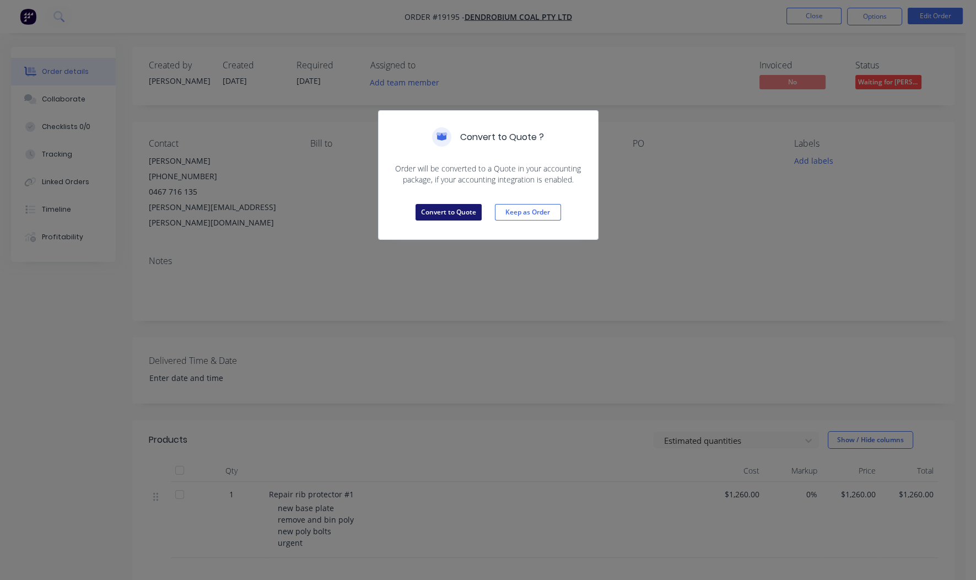
click at [471, 209] on button "Convert to Quote" at bounding box center [449, 212] width 66 height 17
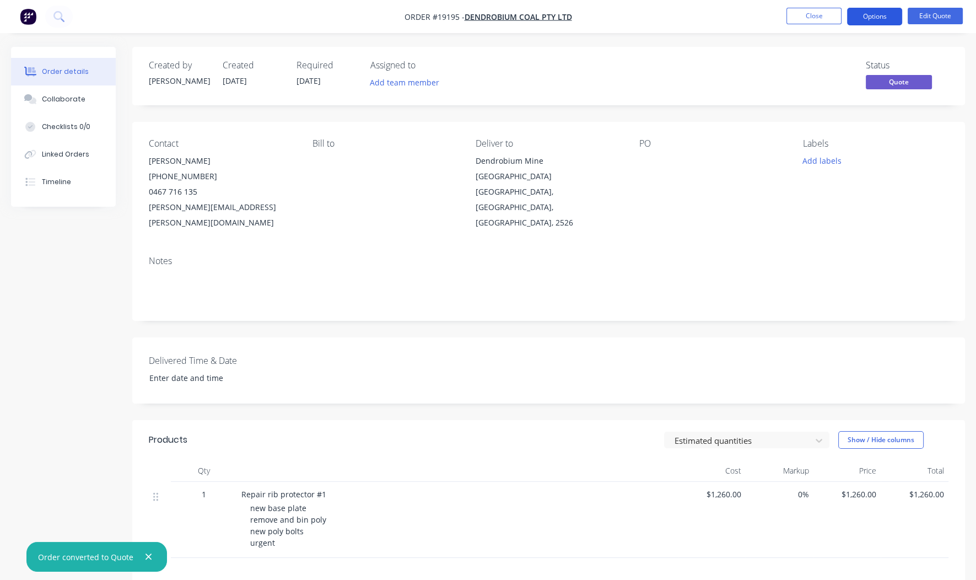
click at [874, 22] on button "Options" at bounding box center [874, 17] width 55 height 18
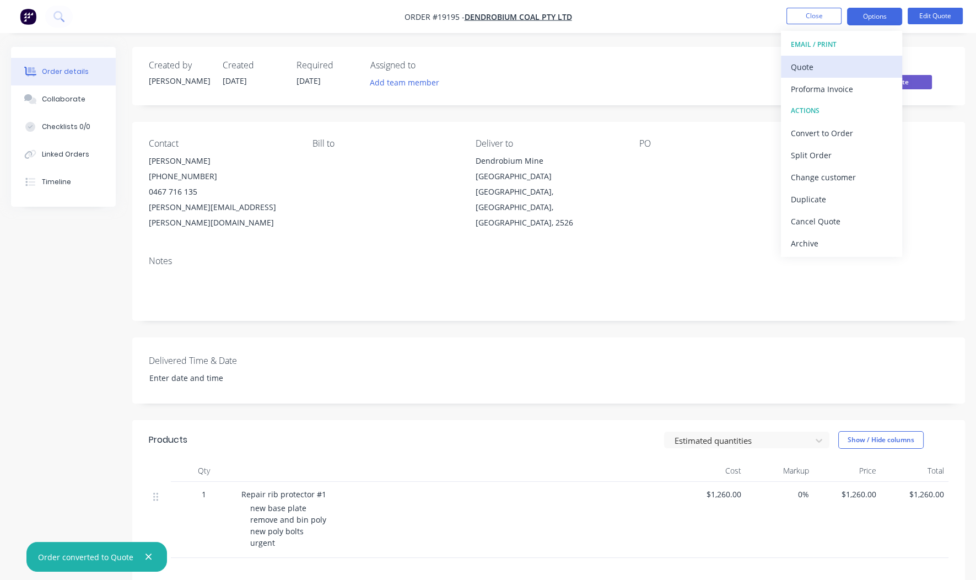
click at [812, 68] on div "Quote" at bounding box center [841, 67] width 101 height 16
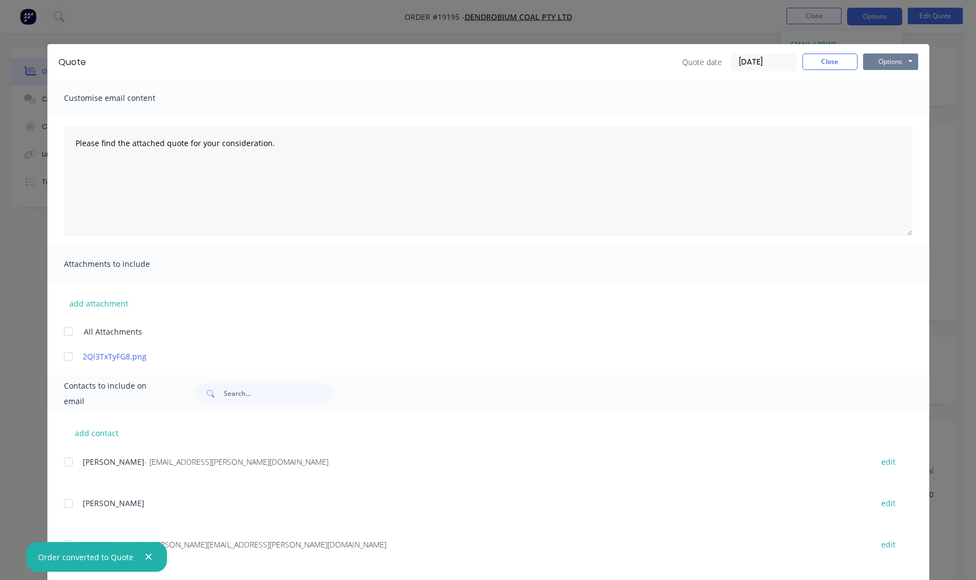
click at [875, 62] on button "Options" at bounding box center [890, 61] width 55 height 17
click at [882, 101] on button "Print" at bounding box center [898, 99] width 71 height 18
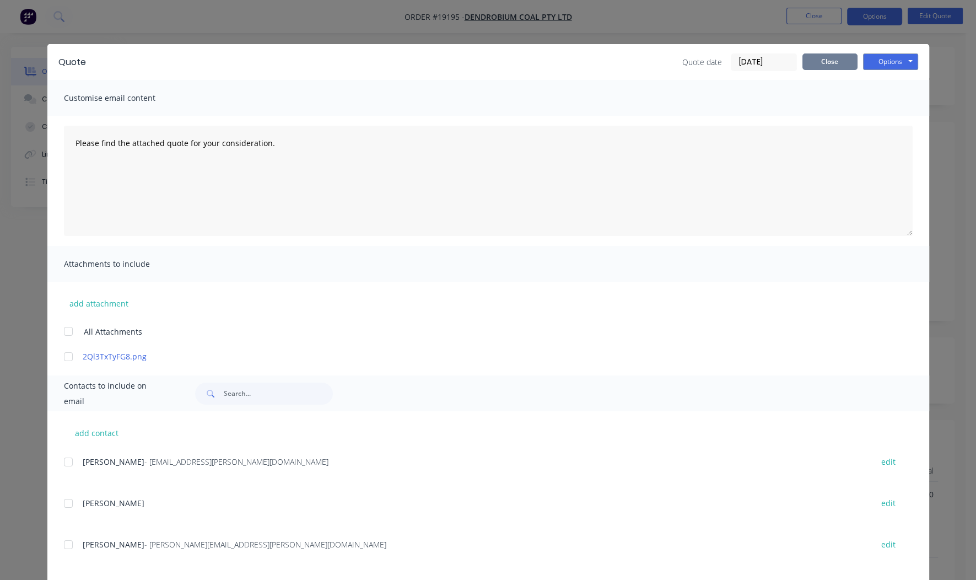
click at [816, 61] on button "Close" at bounding box center [830, 61] width 55 height 17
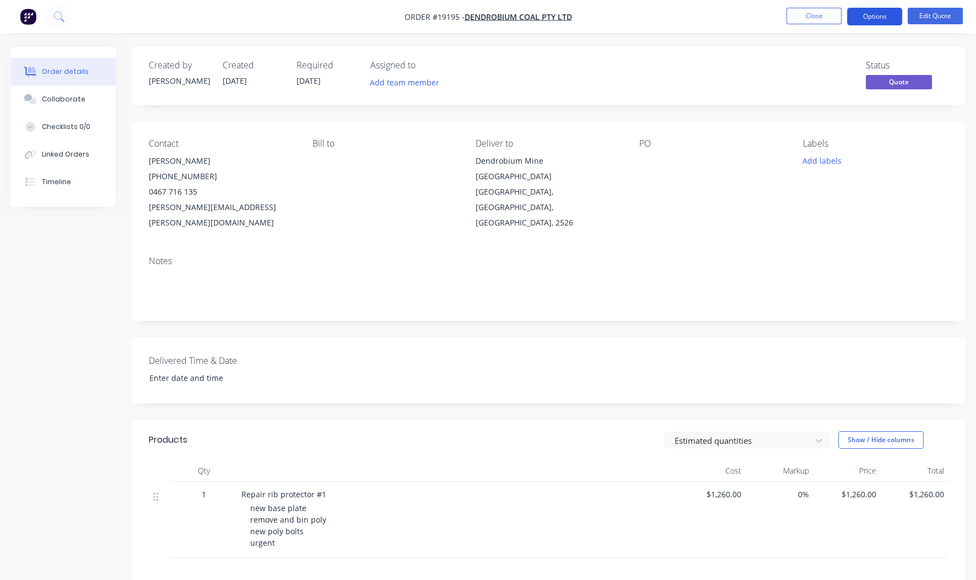
click at [865, 17] on button "Options" at bounding box center [874, 17] width 55 height 18
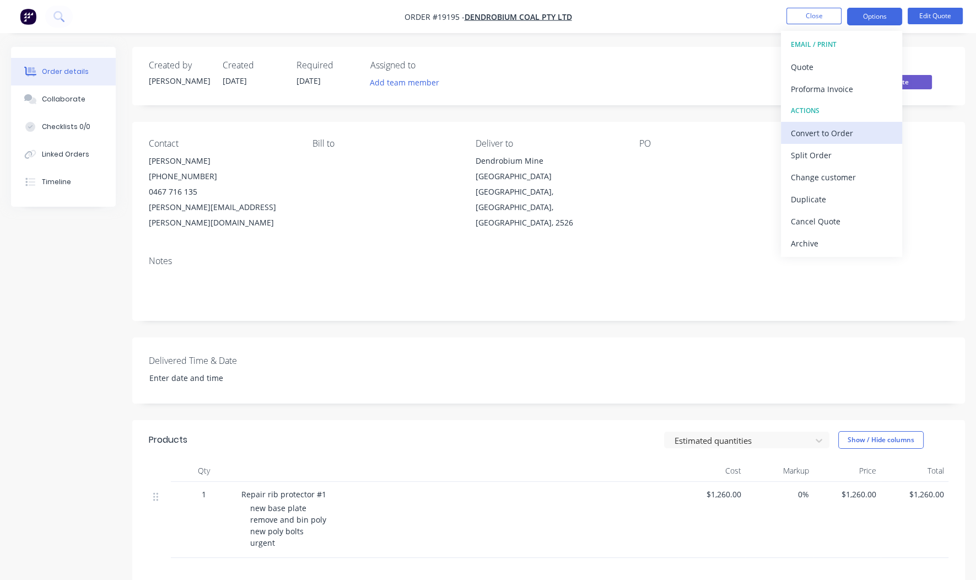
click at [814, 128] on div "Convert to Order" at bounding box center [841, 133] width 101 height 16
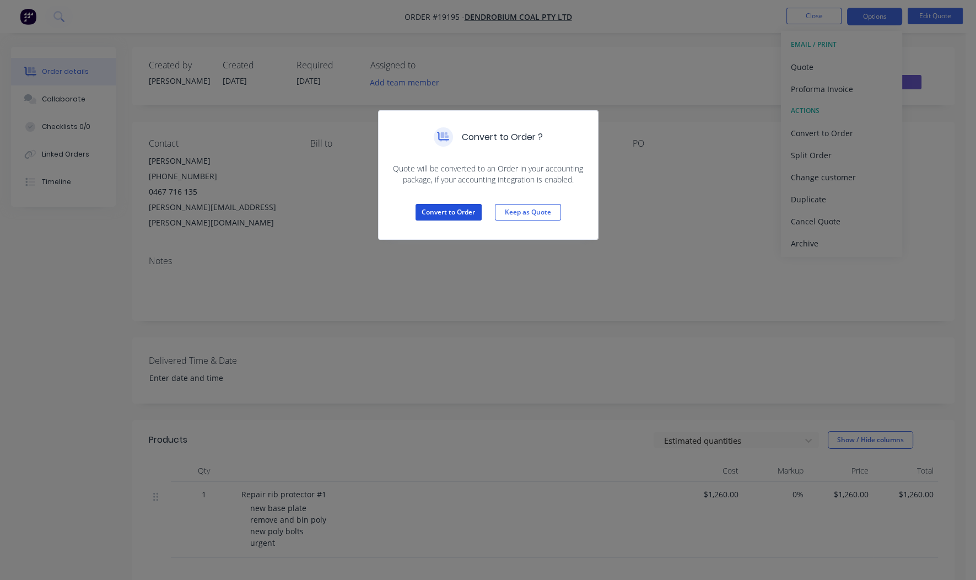
click at [435, 217] on button "Convert to Order" at bounding box center [449, 212] width 66 height 17
